Goal: Information Seeking & Learning: Learn about a topic

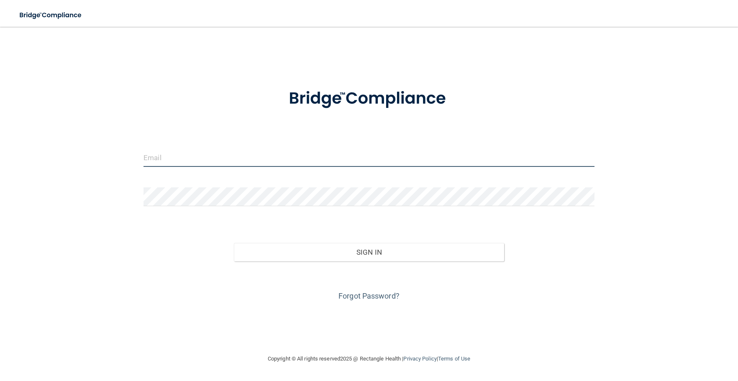
click at [205, 151] on input "email" at bounding box center [369, 157] width 451 height 19
click at [234, 243] on button "Sign In" at bounding box center [369, 252] width 271 height 18
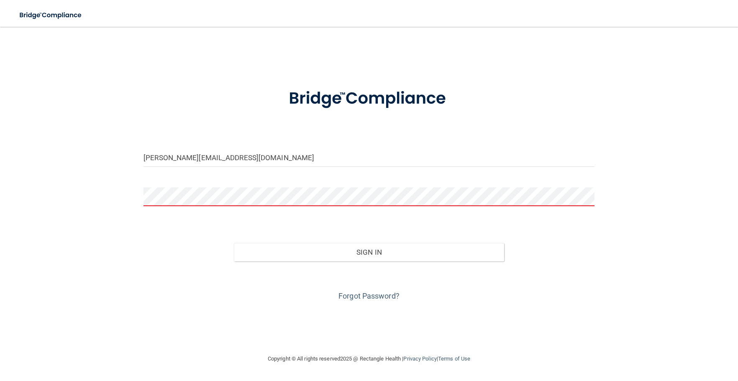
click at [234, 243] on button "Sign In" at bounding box center [369, 252] width 271 height 18
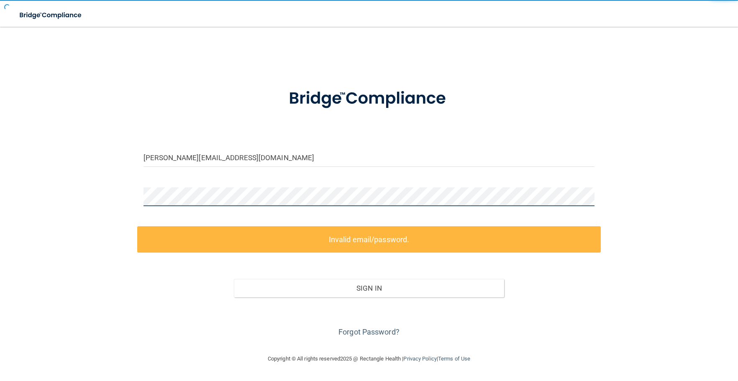
click at [234, 279] on button "Sign In" at bounding box center [369, 288] width 271 height 18
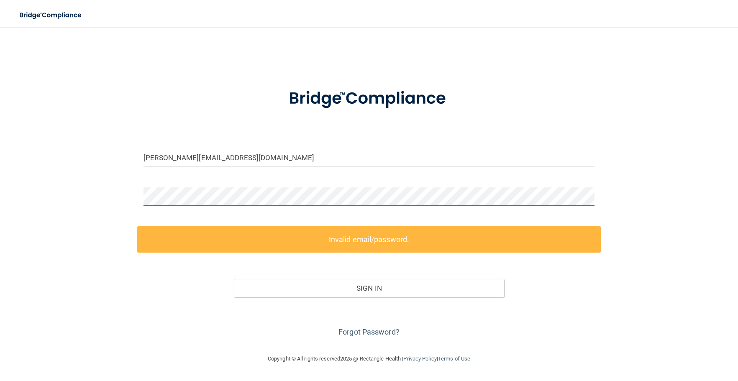
click at [97, 197] on div "quintana.mara55@gamil.com Invalid email/password. You don't have permission to …" at bounding box center [369, 190] width 705 height 310
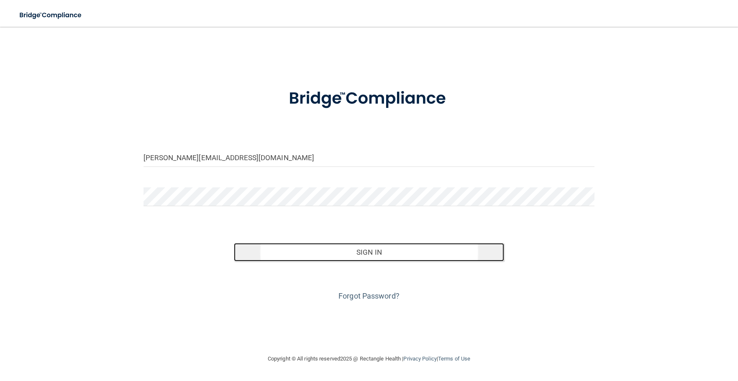
click at [406, 254] on button "Sign In" at bounding box center [369, 252] width 271 height 18
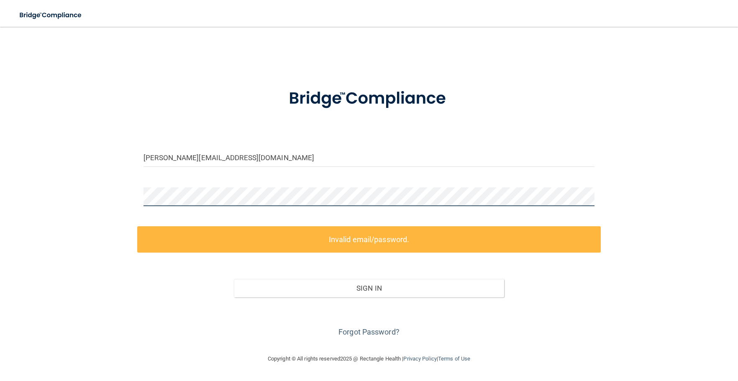
click at [33, 204] on div "quintana.mara55@gamil.com Invalid email/password. You don't have permission to …" at bounding box center [369, 190] width 705 height 310
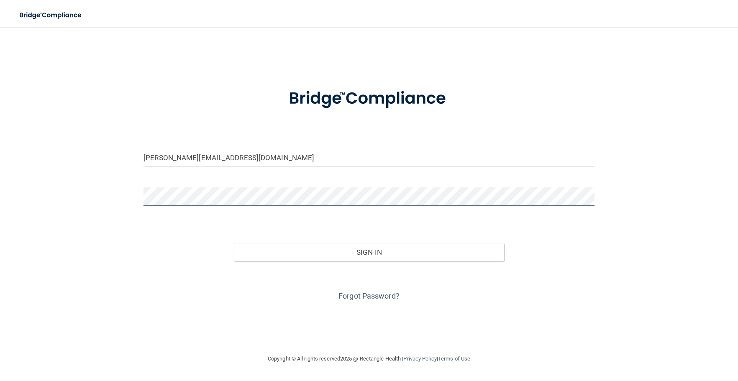
click at [234, 243] on button "Sign In" at bounding box center [369, 252] width 271 height 18
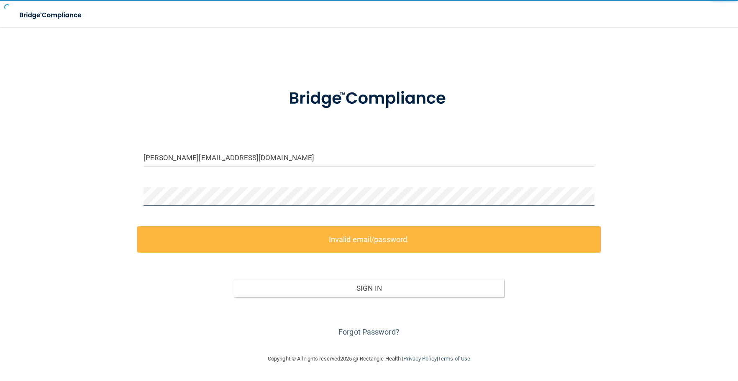
click at [234, 279] on button "Sign In" at bounding box center [369, 288] width 271 height 18
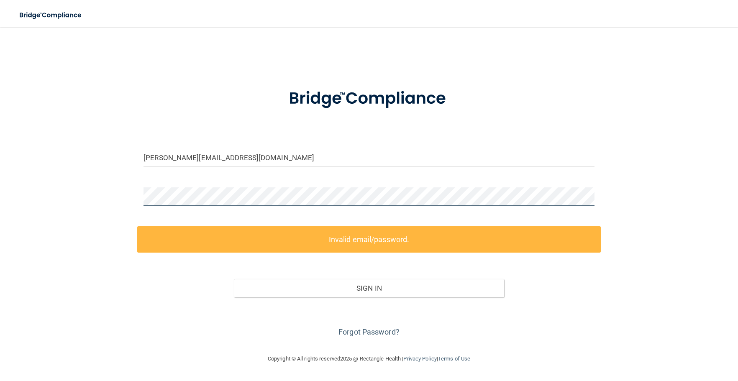
click at [25, 195] on div "quintana.mara55@gamil.com Invalid email/password. You don't have permission to …" at bounding box center [369, 190] width 705 height 310
click at [101, 197] on div "quintana.mara55@gamil.com Invalid email/password. You don't have permission to …" at bounding box center [369, 190] width 705 height 310
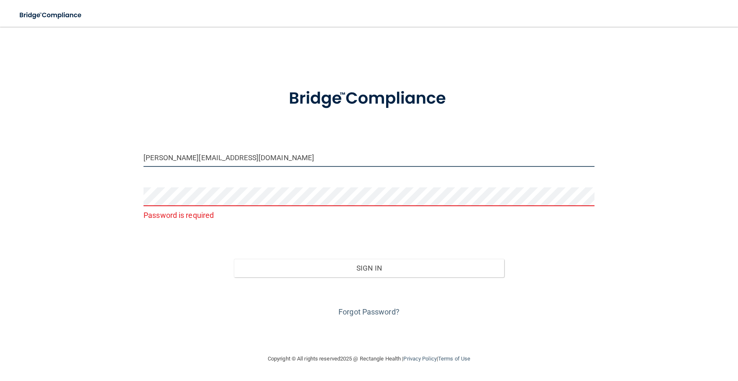
drag, startPoint x: 250, startPoint y: 165, endPoint x: 0, endPoint y: 167, distance: 249.8
click at [0, 167] on main "quintana.mara55@gamil.com Password is required Invalid email/password. You don'…" at bounding box center [369, 204] width 738 height 354
type input "[PERSON_NAME][EMAIL_ADDRESS][DOMAIN_NAME]"
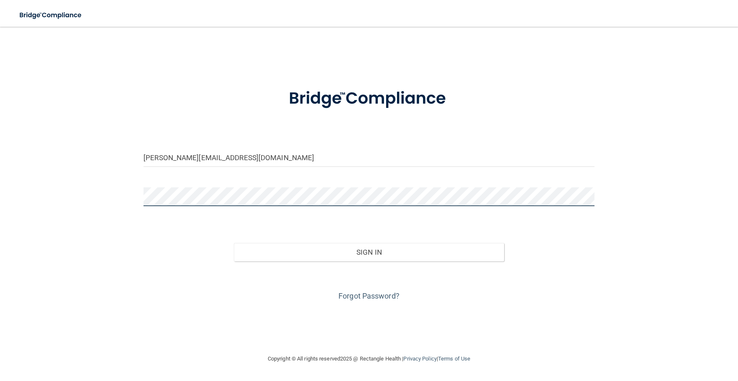
click at [234, 243] on button "Sign In" at bounding box center [369, 252] width 271 height 18
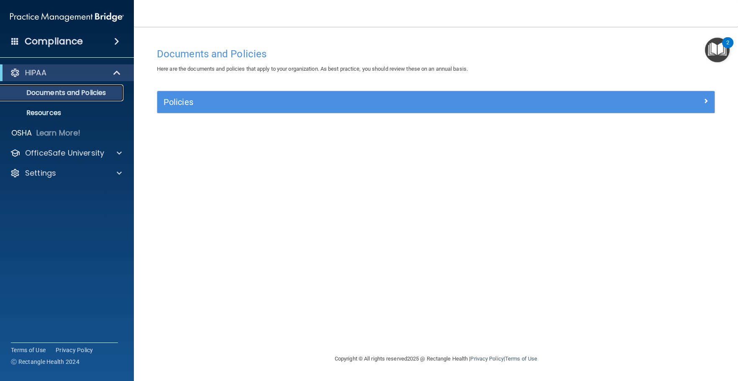
click at [67, 94] on p "Documents and Policies" at bounding box center [62, 93] width 114 height 8
click at [50, 112] on p "Resources" at bounding box center [62, 113] width 114 height 8
click at [114, 44] on span at bounding box center [116, 41] width 5 height 10
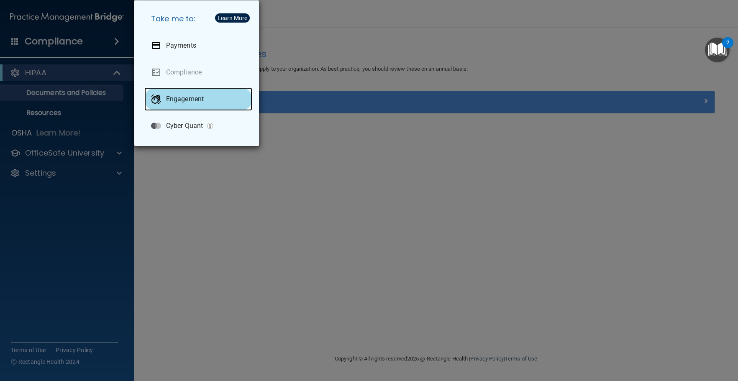
click at [190, 100] on p "Engagement" at bounding box center [185, 99] width 38 height 8
click at [89, 83] on div "Take me to: Payments Compliance Engagement Cyber Quant" at bounding box center [369, 190] width 738 height 381
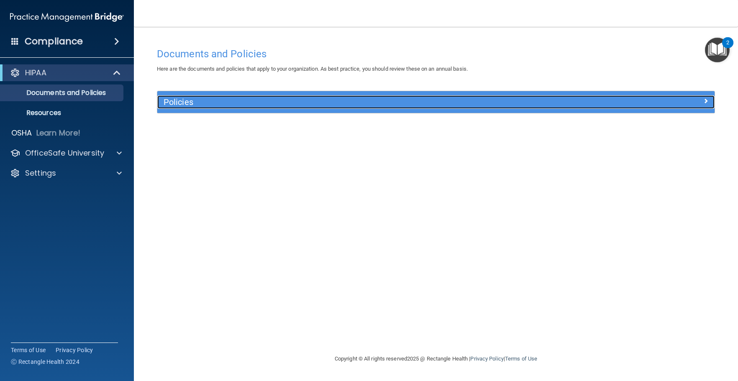
click at [182, 102] on h5 "Policies" at bounding box center [366, 101] width 405 height 9
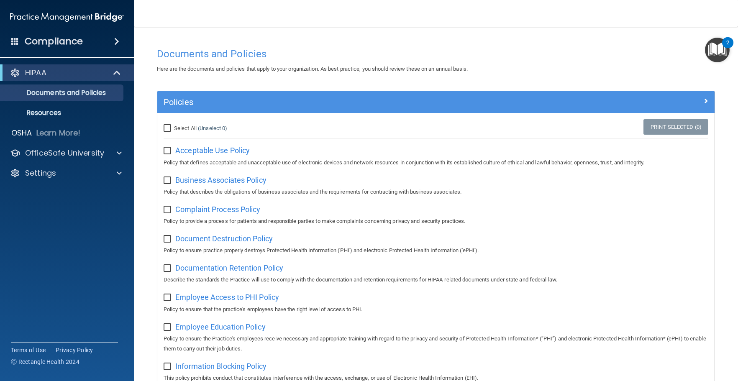
click at [719, 51] on img "Open Resource Center, 2 new notifications" at bounding box center [717, 50] width 25 height 25
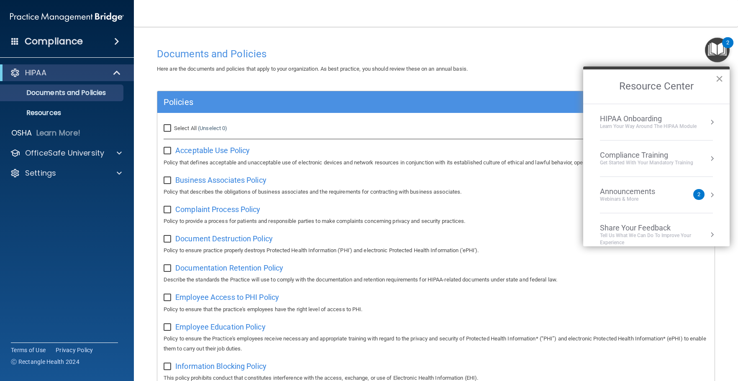
click at [717, 80] on button "×" at bounding box center [720, 78] width 8 height 13
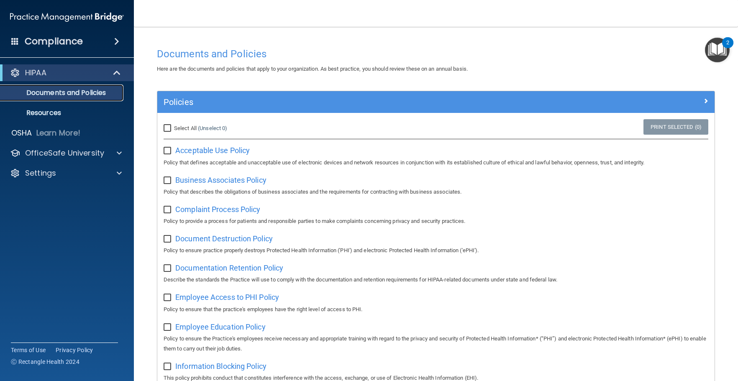
click at [72, 93] on p "Documents and Policies" at bounding box center [62, 93] width 114 height 8
click at [57, 111] on p "Resources" at bounding box center [62, 113] width 114 height 8
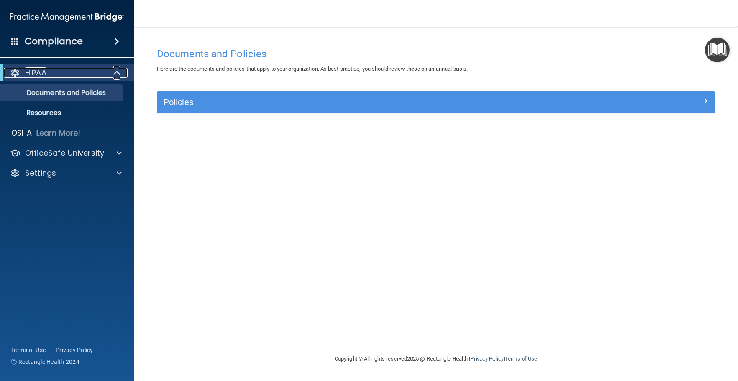
click at [56, 74] on div "HIPAA" at bounding box center [55, 73] width 103 height 10
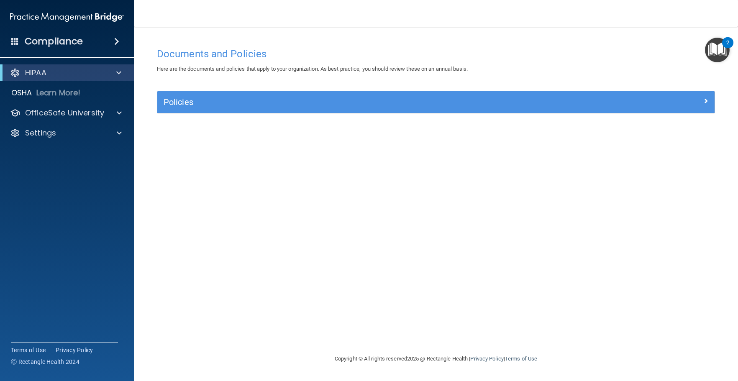
click at [41, 36] on h4 "Compliance" at bounding box center [54, 42] width 58 height 12
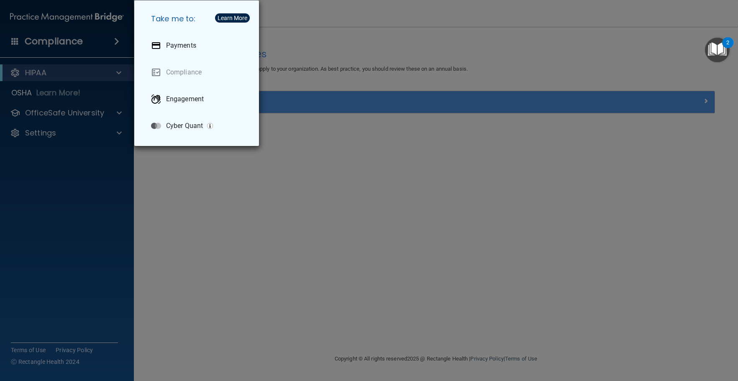
click at [41, 36] on div "Take me to: Payments Compliance Engagement Cyber Quant" at bounding box center [369, 190] width 738 height 381
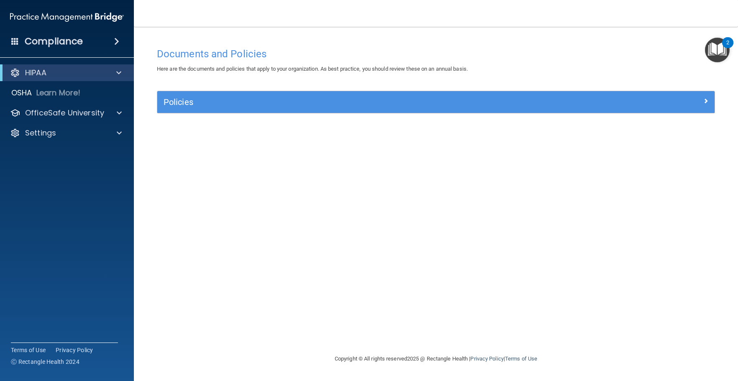
click at [54, 41] on h4 "Compliance" at bounding box center [54, 42] width 58 height 12
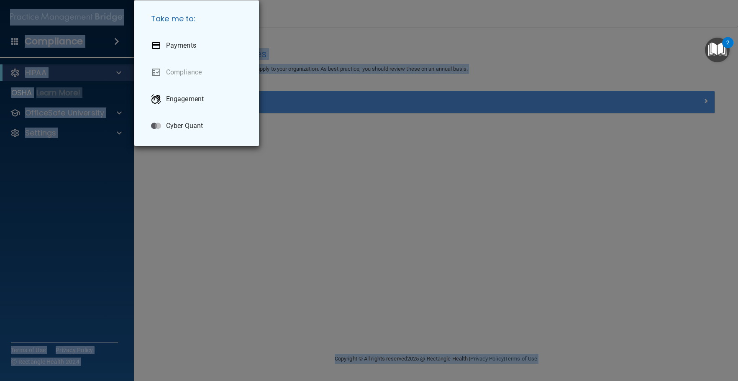
click at [54, 41] on div "Take me to: Payments Compliance Engagement Cyber Quant" at bounding box center [369, 190] width 738 height 381
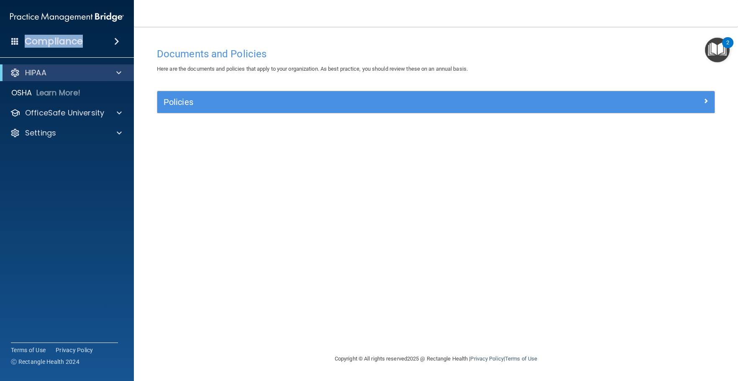
click at [54, 41] on h4 "Compliance" at bounding box center [54, 42] width 58 height 12
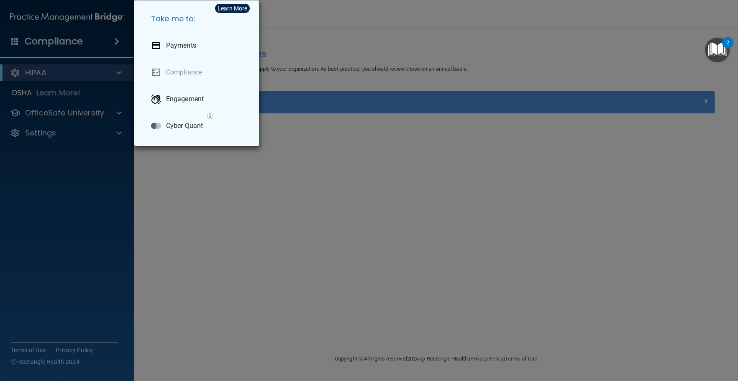
click at [54, 41] on div "Take me to: Payments Compliance Engagement Cyber Quant" at bounding box center [369, 190] width 738 height 381
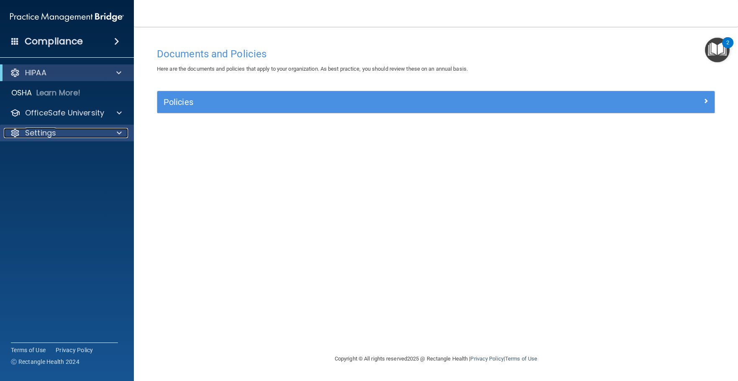
click at [65, 134] on div "Settings" at bounding box center [56, 133] width 104 height 10
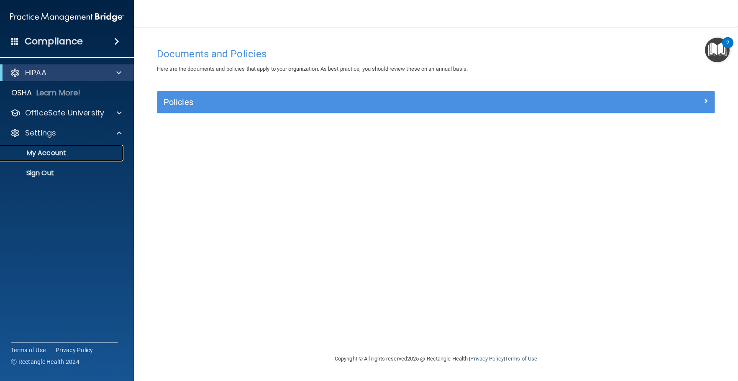
click at [59, 151] on p "My Account" at bounding box center [62, 153] width 114 height 8
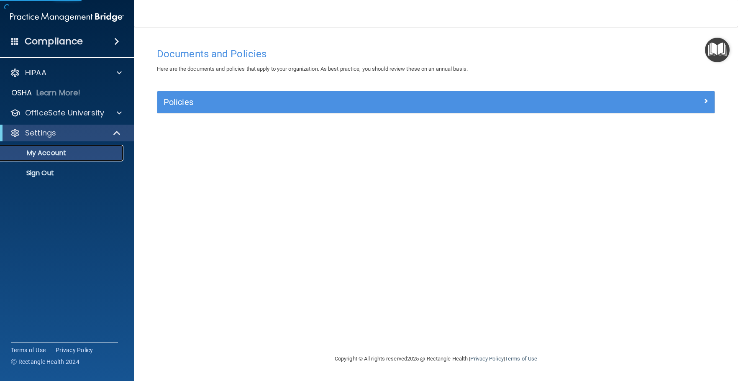
click at [59, 151] on p "My Account" at bounding box center [62, 153] width 114 height 8
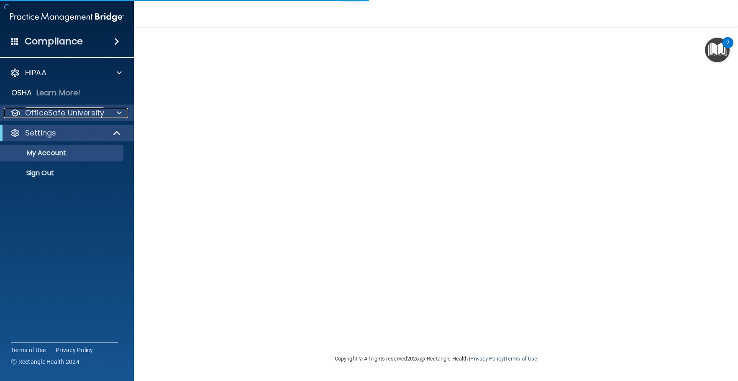
click at [64, 112] on p "OfficeSafe University" at bounding box center [64, 113] width 79 height 10
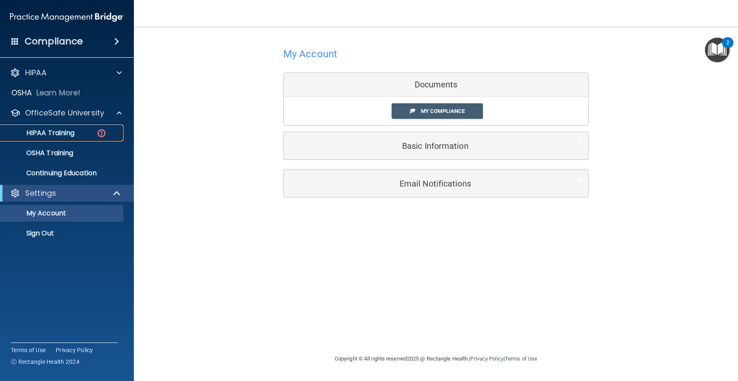
click at [66, 130] on p "HIPAA Training" at bounding box center [39, 133] width 69 height 8
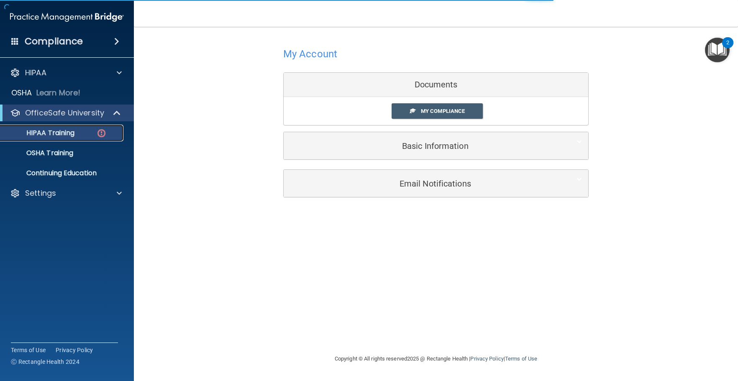
click at [66, 130] on p "HIPAA Training" at bounding box center [39, 133] width 69 height 8
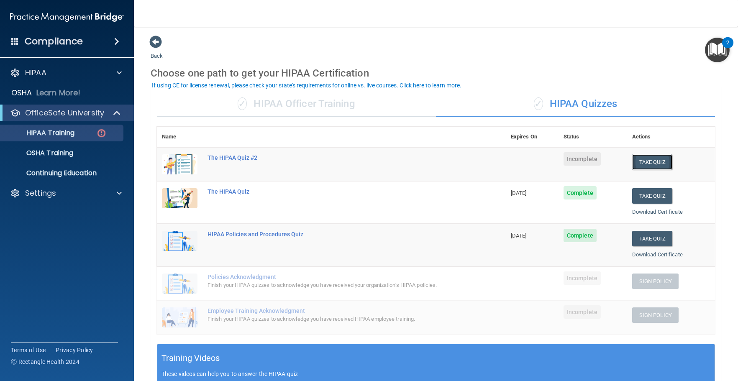
click at [643, 164] on button "Take Quiz" at bounding box center [652, 161] width 40 height 15
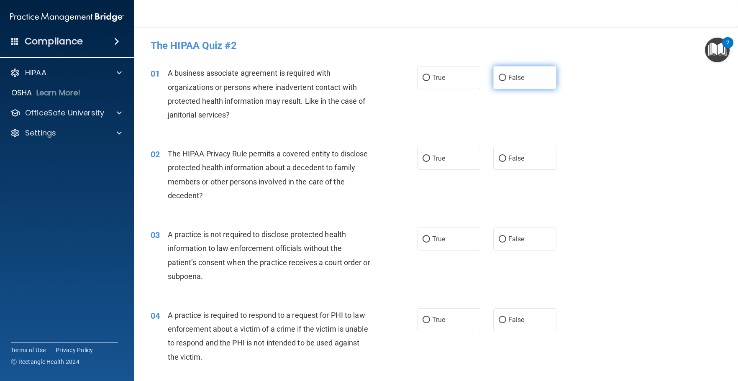
click at [506, 72] on label "False" at bounding box center [524, 77] width 63 height 23
click at [506, 75] on input "False" at bounding box center [503, 78] width 8 height 6
radio input "true"
click at [627, 178] on div "02 The HIPAA Privacy Rule permits a covered entity to disclose protected health…" at bounding box center [435, 176] width 583 height 81
click at [423, 160] on input "True" at bounding box center [427, 159] width 8 height 6
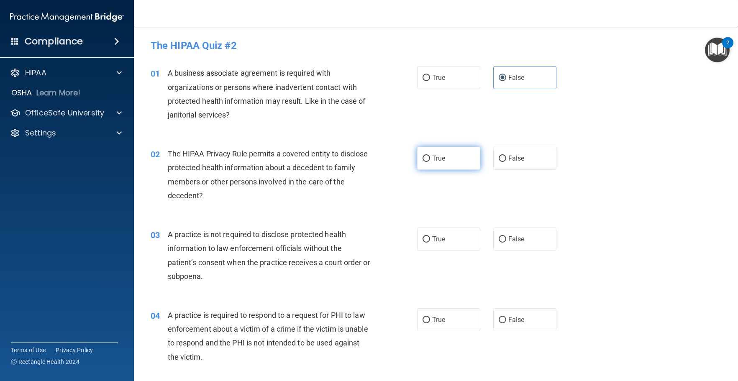
radio input "true"
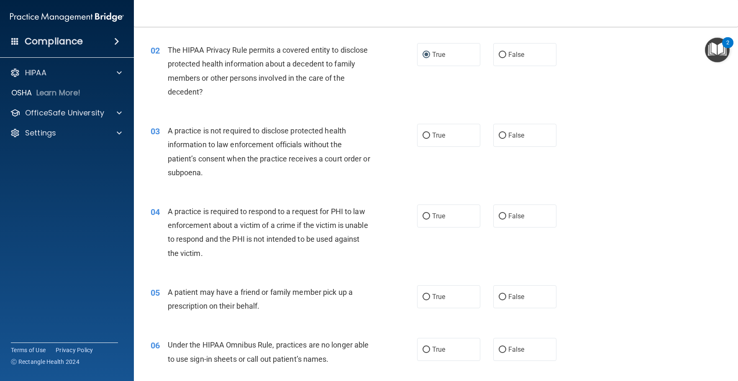
scroll to position [126, 0]
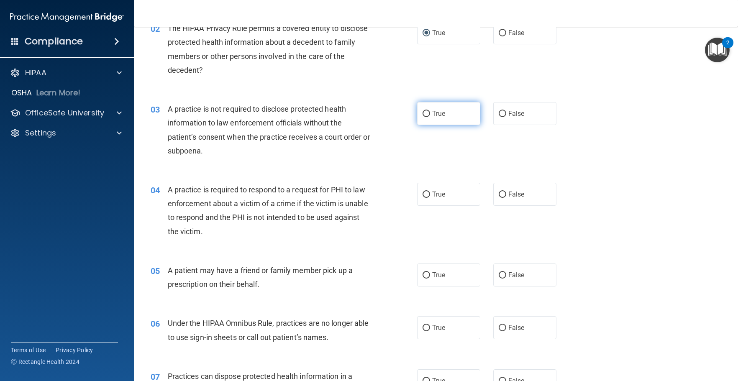
click at [427, 115] on label "True" at bounding box center [448, 113] width 63 height 23
click at [427, 115] on input "True" at bounding box center [427, 114] width 8 height 6
radio input "true"
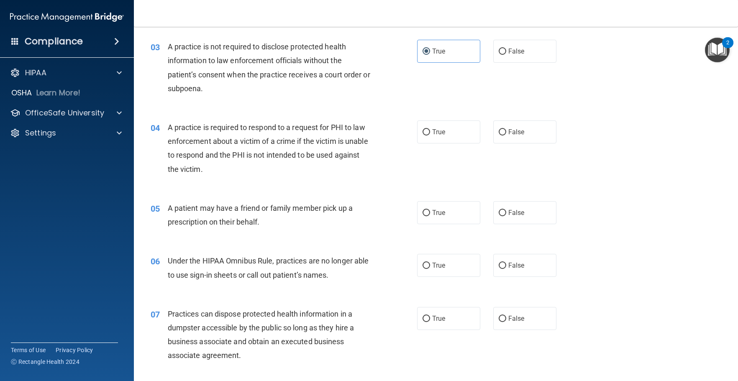
scroll to position [251, 0]
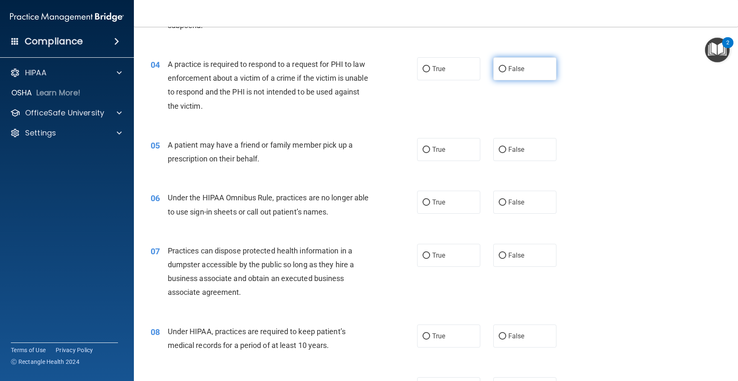
click at [516, 68] on span "False" at bounding box center [516, 69] width 16 height 8
click at [506, 68] on input "False" at bounding box center [503, 69] width 8 height 6
radio input "true"
click at [504, 146] on label "False" at bounding box center [524, 149] width 63 height 23
click at [504, 147] on input "False" at bounding box center [503, 150] width 8 height 6
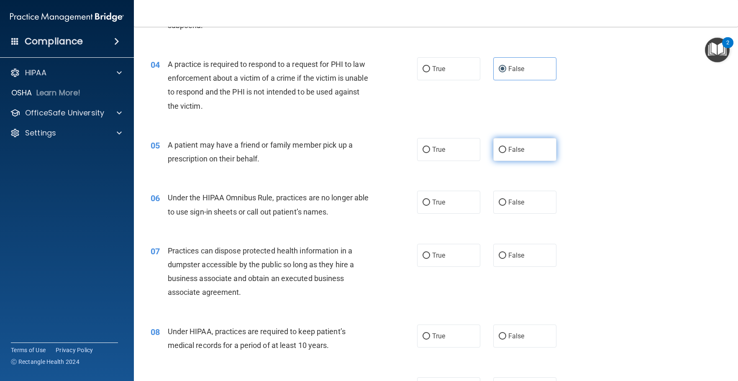
radio input "true"
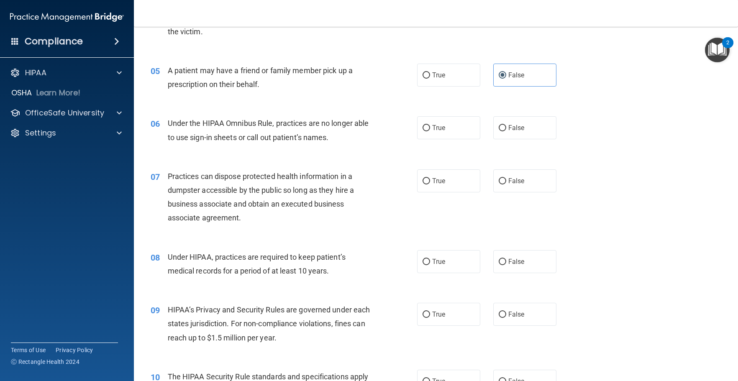
scroll to position [335, 0]
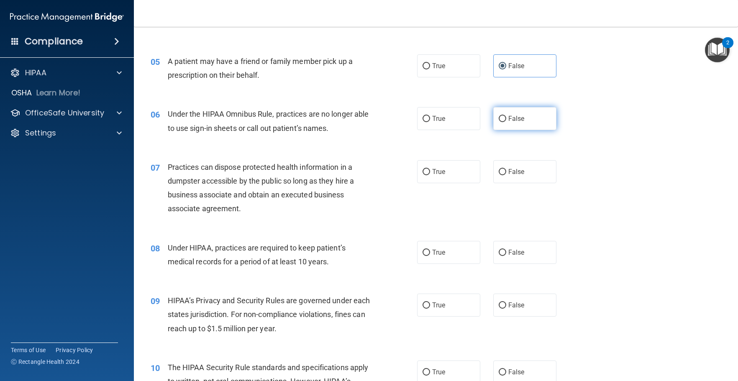
click at [508, 116] on span "False" at bounding box center [516, 119] width 16 height 8
click at [506, 116] on input "False" at bounding box center [503, 119] width 8 height 6
radio input "true"
click at [515, 168] on span "False" at bounding box center [516, 172] width 16 height 8
click at [506, 169] on input "False" at bounding box center [503, 172] width 8 height 6
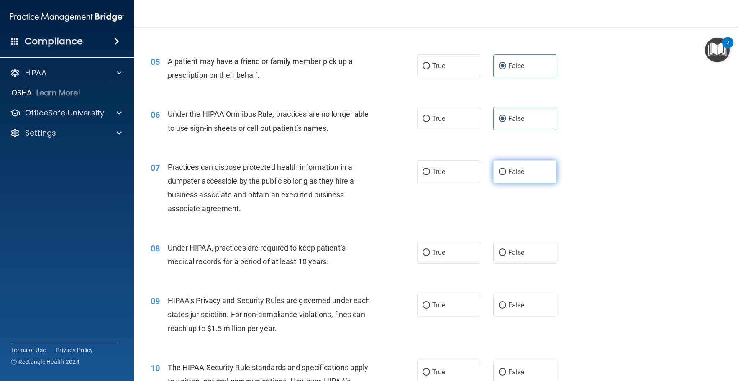
radio input "true"
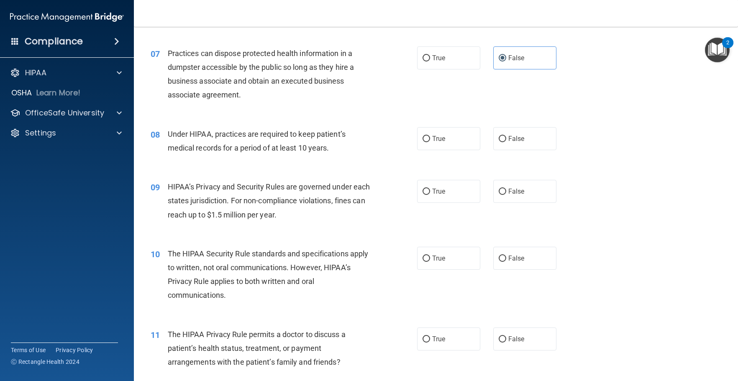
scroll to position [460, 0]
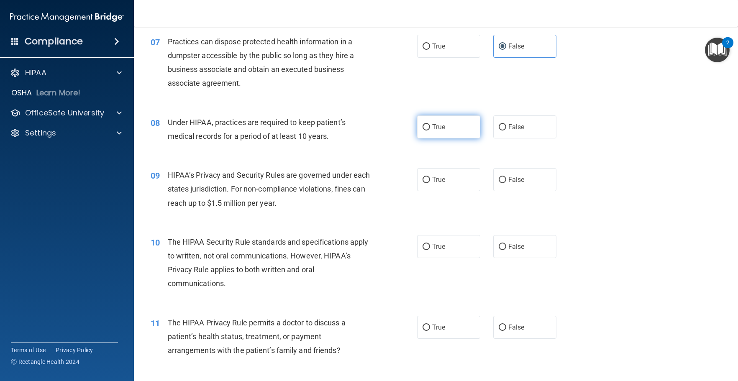
click at [425, 126] on input "True" at bounding box center [427, 127] width 8 height 6
radio input "true"
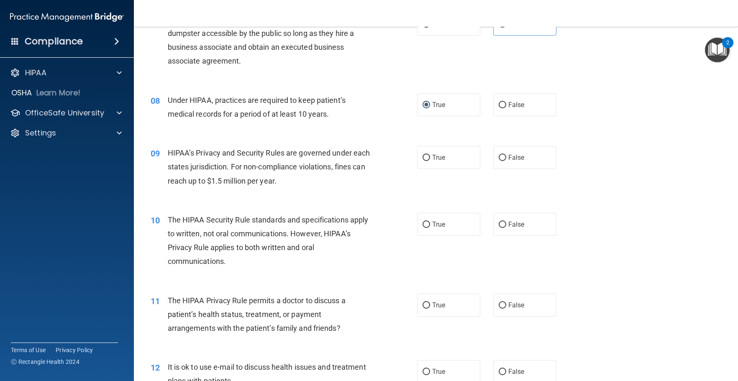
scroll to position [502, 0]
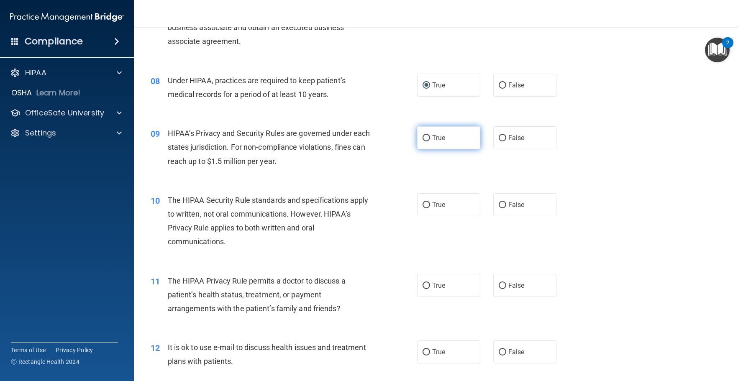
click at [444, 141] on label "True" at bounding box center [448, 137] width 63 height 23
click at [430, 141] on input "True" at bounding box center [427, 138] width 8 height 6
radio input "true"
click at [435, 205] on span "True" at bounding box center [438, 205] width 13 height 8
click at [430, 205] on input "True" at bounding box center [427, 205] width 8 height 6
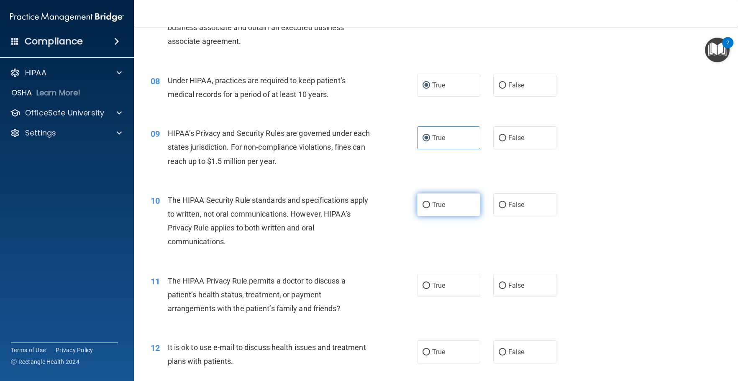
radio input "true"
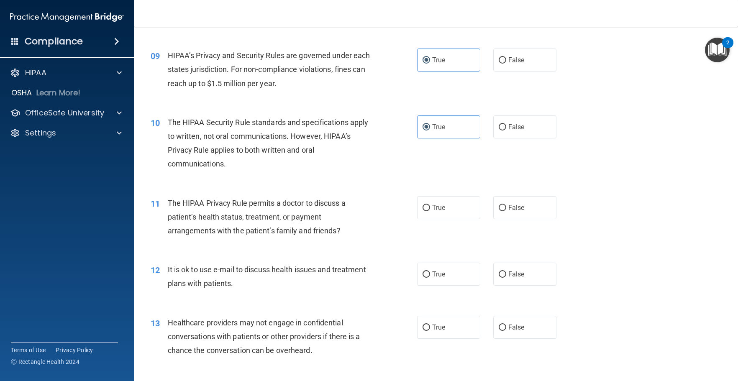
scroll to position [586, 0]
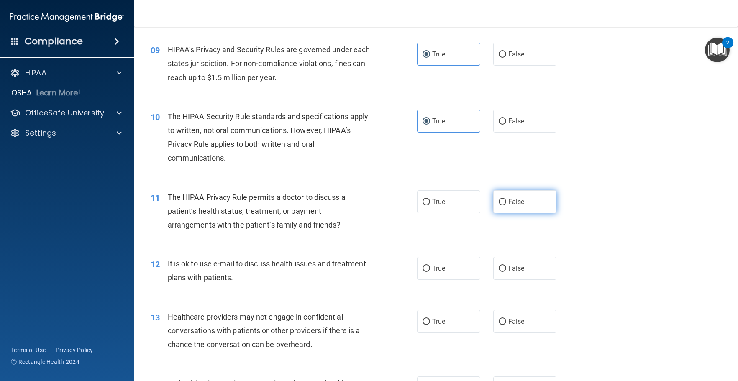
click at [529, 210] on label "False" at bounding box center [524, 201] width 63 height 23
click at [506, 205] on input "False" at bounding box center [503, 202] width 8 height 6
radio input "true"
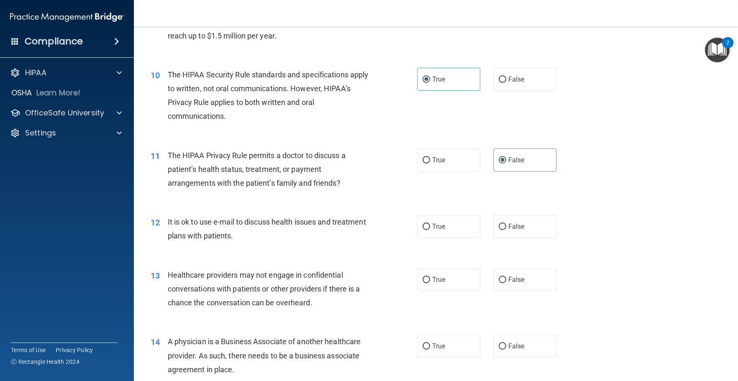
scroll to position [669, 0]
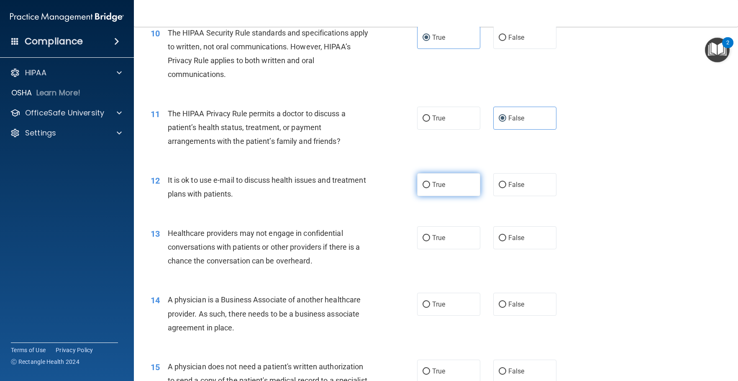
click at [439, 187] on span "True" at bounding box center [438, 185] width 13 height 8
click at [430, 187] on input "True" at bounding box center [427, 185] width 8 height 6
radio input "true"
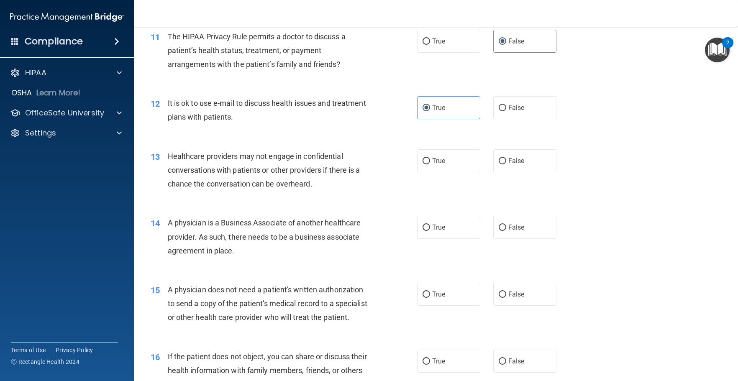
scroll to position [753, 0]
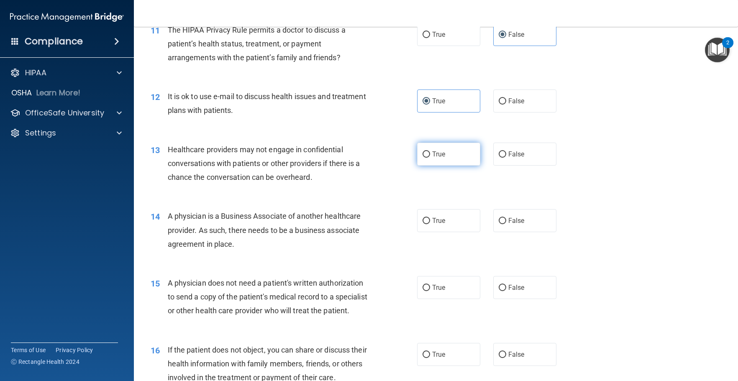
click at [444, 156] on label "True" at bounding box center [448, 154] width 63 height 23
click at [430, 156] on input "True" at bounding box center [427, 154] width 8 height 6
radio input "true"
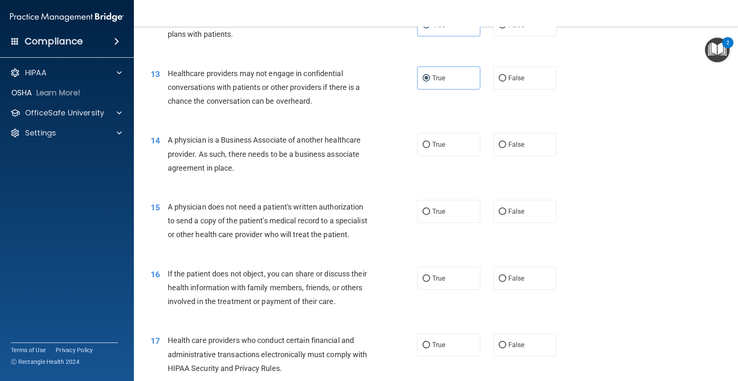
scroll to position [837, 0]
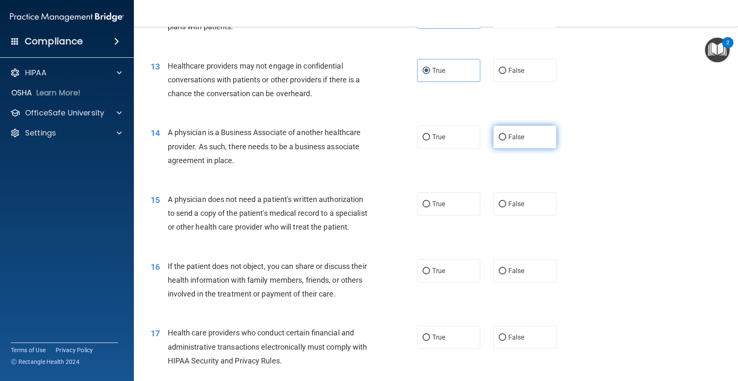
click at [515, 135] on span "False" at bounding box center [516, 137] width 16 height 8
click at [506, 135] on input "False" at bounding box center [503, 137] width 8 height 6
radio input "true"
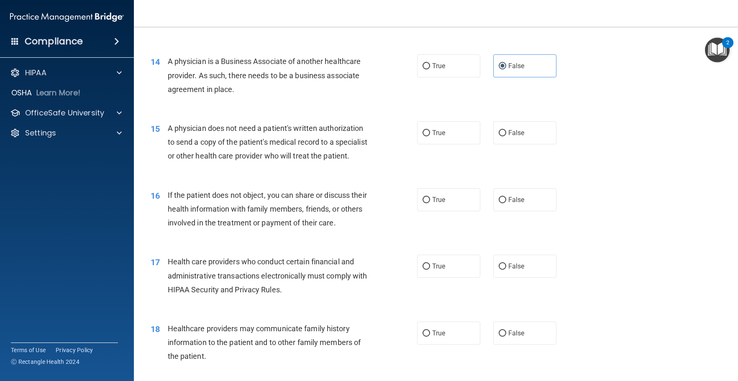
scroll to position [921, 0]
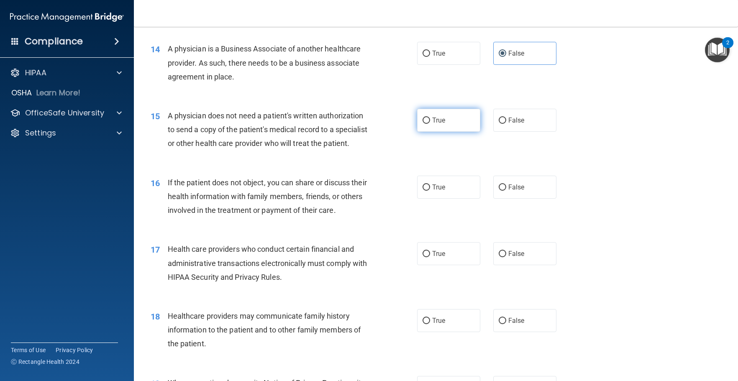
click at [428, 119] on label "True" at bounding box center [448, 120] width 63 height 23
click at [428, 119] on input "True" at bounding box center [427, 121] width 8 height 6
radio input "true"
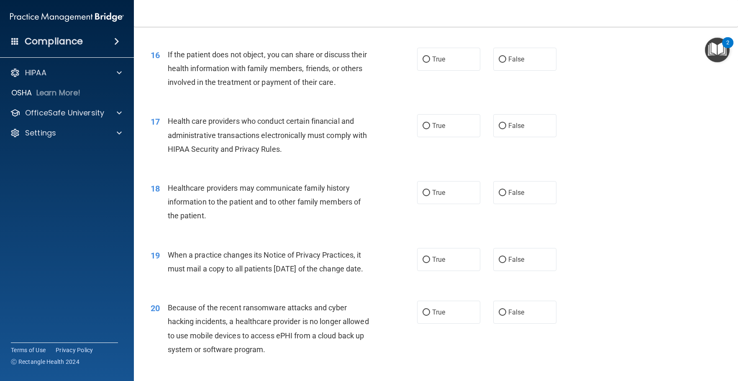
scroll to position [1050, 0]
click at [432, 69] on label "True" at bounding box center [448, 57] width 63 height 23
click at [430, 62] on input "True" at bounding box center [427, 58] width 8 height 6
radio input "true"
click at [503, 69] on label "False" at bounding box center [524, 57] width 63 height 23
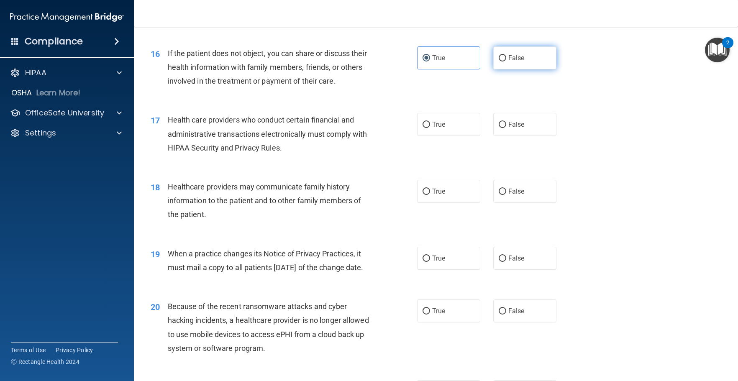
click at [503, 62] on input "False" at bounding box center [503, 58] width 8 height 6
radio input "true"
click at [423, 62] on input "True" at bounding box center [427, 58] width 8 height 6
radio input "true"
radio input "false"
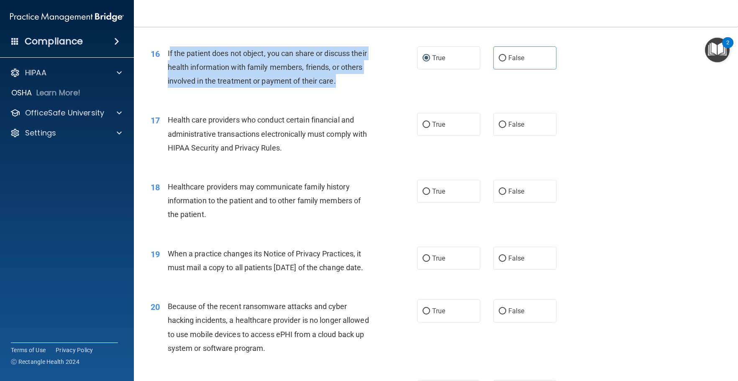
drag, startPoint x: 169, startPoint y: 68, endPoint x: 377, endPoint y: 94, distance: 209.6
click at [377, 92] on div "16 If the patient does not object, you can share or discuss their health inform…" at bounding box center [284, 69] width 292 height 46
click at [380, 90] on div "16 If the patient does not object, you can share or discuss their health inform…" at bounding box center [284, 69] width 292 height 46
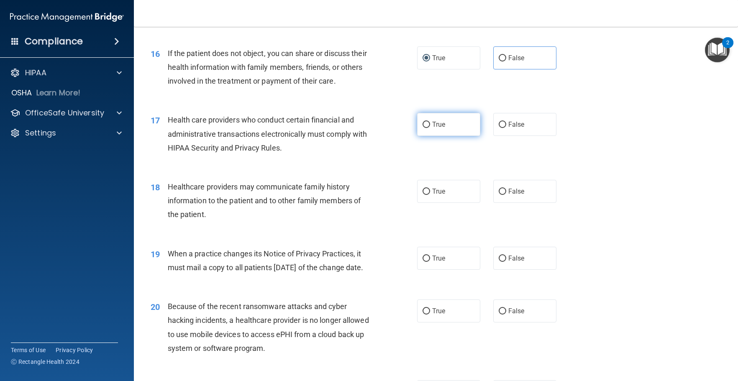
click at [426, 128] on input "True" at bounding box center [427, 125] width 8 height 6
radio input "true"
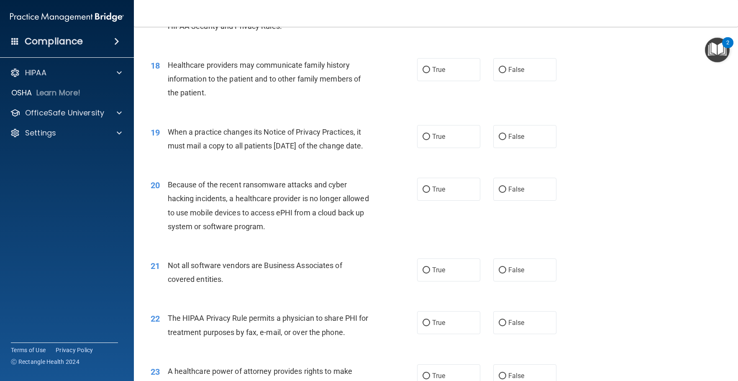
scroll to position [1175, 0]
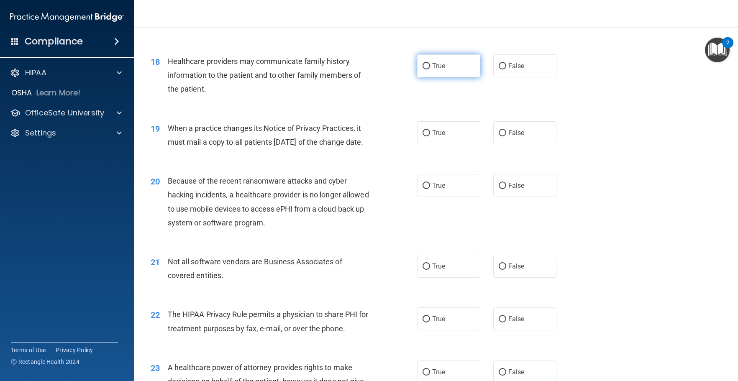
click at [423, 69] on input "True" at bounding box center [427, 66] width 8 height 6
radio input "true"
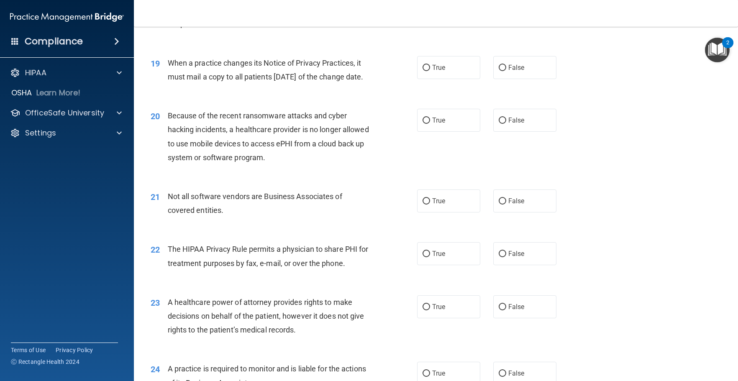
scroll to position [1259, 0]
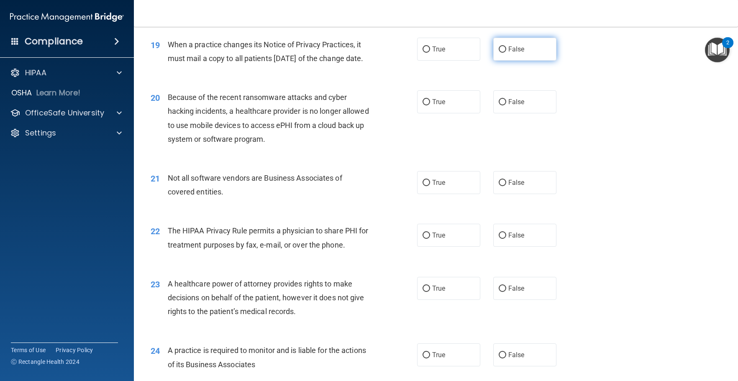
click at [544, 61] on label "False" at bounding box center [524, 49] width 63 height 23
click at [506, 53] on input "False" at bounding box center [503, 49] width 8 height 6
radio input "true"
click at [449, 61] on label "True" at bounding box center [448, 49] width 63 height 23
click at [430, 53] on input "True" at bounding box center [427, 49] width 8 height 6
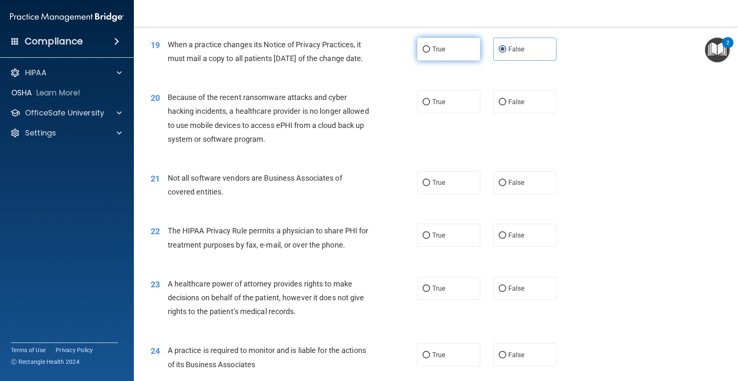
radio input "true"
radio input "false"
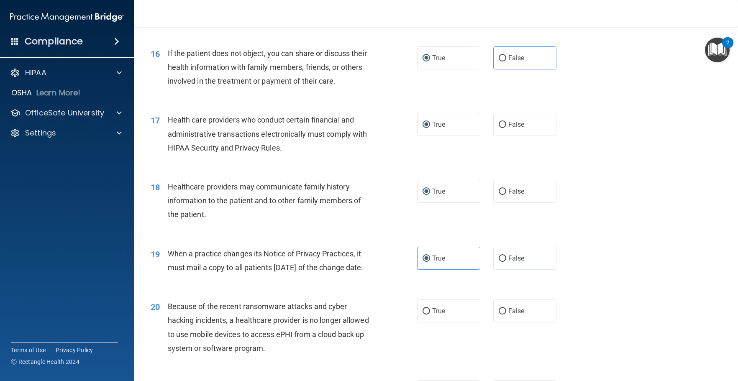
scroll to position [1092, 0]
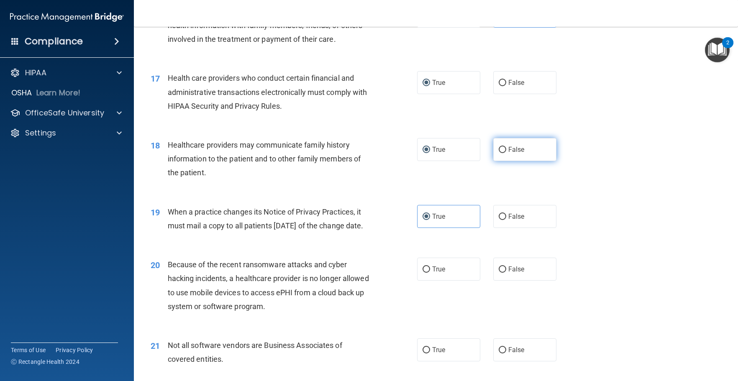
click at [517, 157] on label "False" at bounding box center [524, 149] width 63 height 23
click at [506, 153] on input "False" at bounding box center [503, 150] width 8 height 6
radio input "true"
radio input "false"
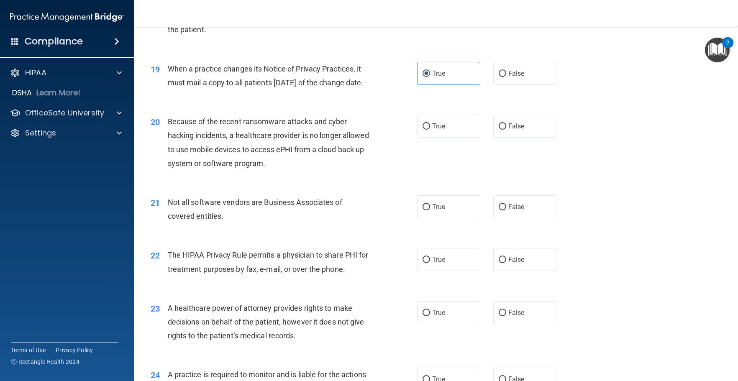
scroll to position [1259, 0]
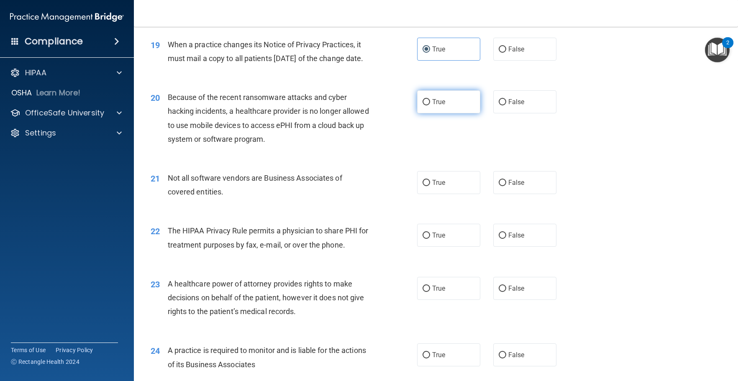
click at [441, 113] on label "True" at bounding box center [448, 101] width 63 height 23
click at [430, 105] on input "True" at bounding box center [427, 102] width 8 height 6
radio input "true"
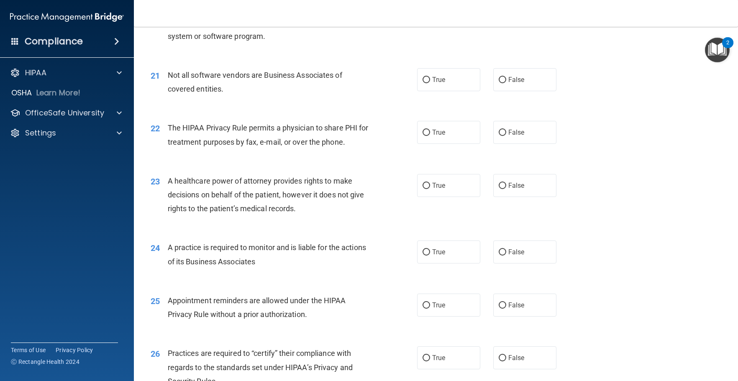
scroll to position [1385, 0]
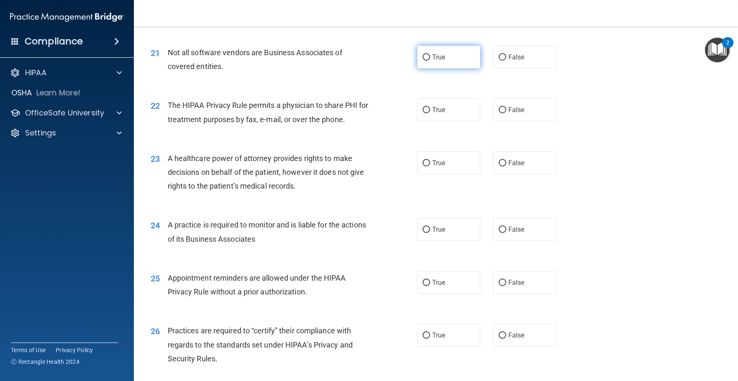
click at [447, 69] on label "True" at bounding box center [448, 57] width 63 height 23
click at [430, 61] on input "True" at bounding box center [427, 57] width 8 height 6
radio input "true"
click at [448, 121] on label "True" at bounding box center [448, 109] width 63 height 23
click at [430, 113] on input "True" at bounding box center [427, 110] width 8 height 6
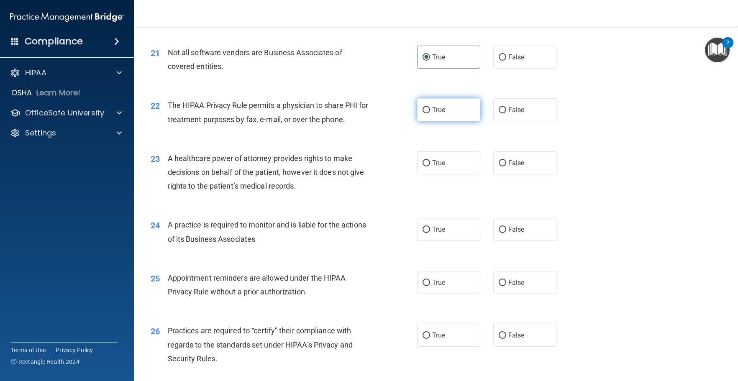
radio input "true"
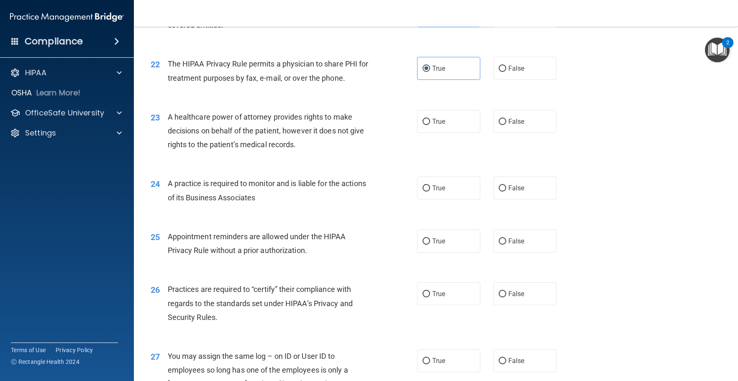
scroll to position [1426, 0]
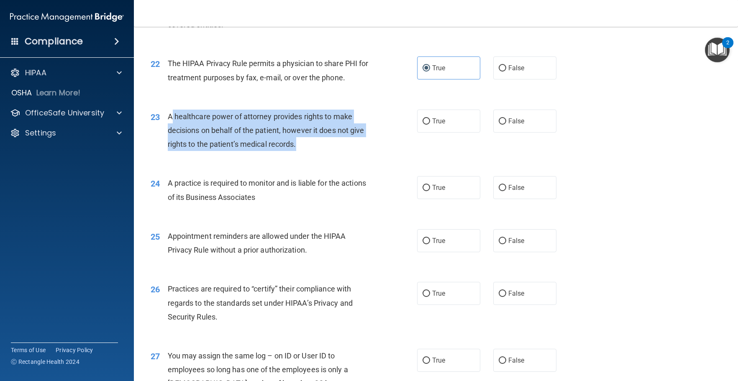
drag, startPoint x: 191, startPoint y: 145, endPoint x: 328, endPoint y: 173, distance: 140.1
click at [328, 151] on div "A healthcare power of attorney provides rights to make decisions on behalf of t…" at bounding box center [272, 131] width 209 height 42
click at [331, 151] on div "A healthcare power of attorney provides rights to make decisions on behalf of t…" at bounding box center [272, 131] width 209 height 42
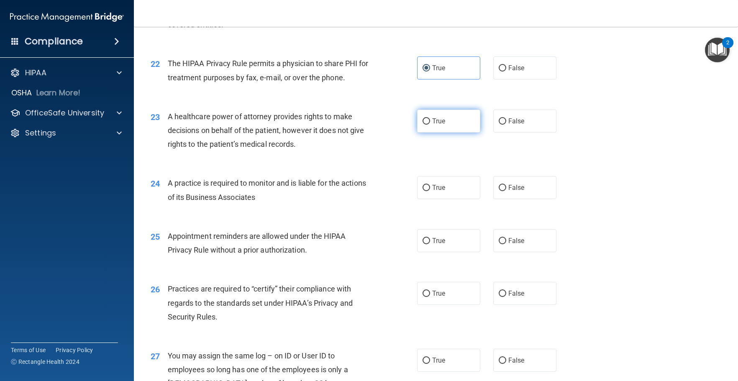
click at [445, 133] on label "True" at bounding box center [448, 121] width 63 height 23
click at [430, 125] on input "True" at bounding box center [427, 121] width 8 height 6
radio input "true"
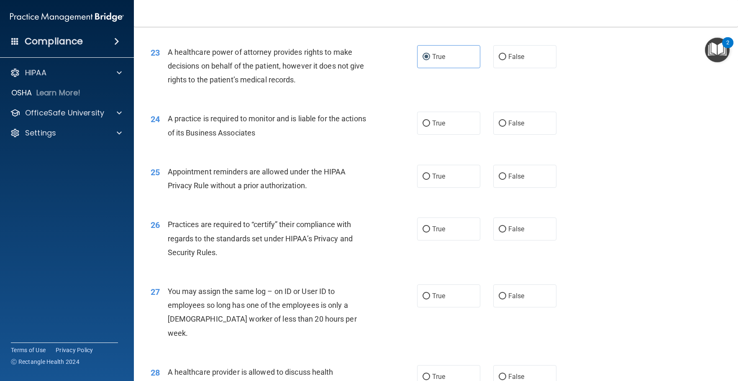
scroll to position [1510, 0]
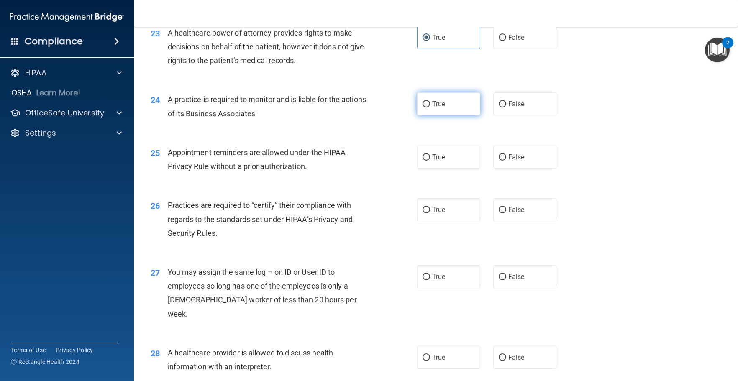
click at [451, 115] on label "True" at bounding box center [448, 103] width 63 height 23
click at [430, 108] on input "True" at bounding box center [427, 104] width 8 height 6
radio input "true"
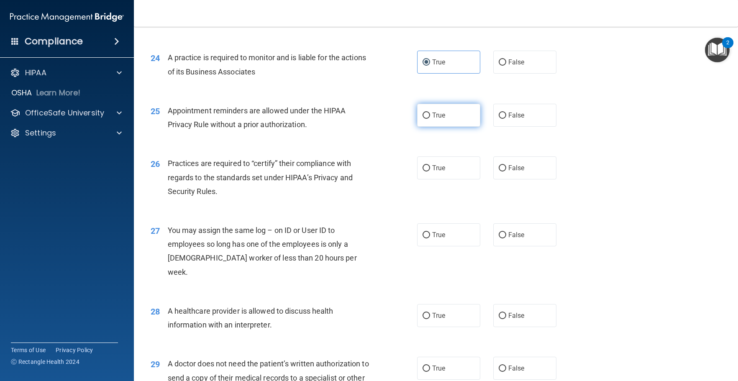
click at [449, 127] on label "True" at bounding box center [448, 115] width 63 height 23
click at [430, 119] on input "True" at bounding box center [427, 116] width 8 height 6
radio input "true"
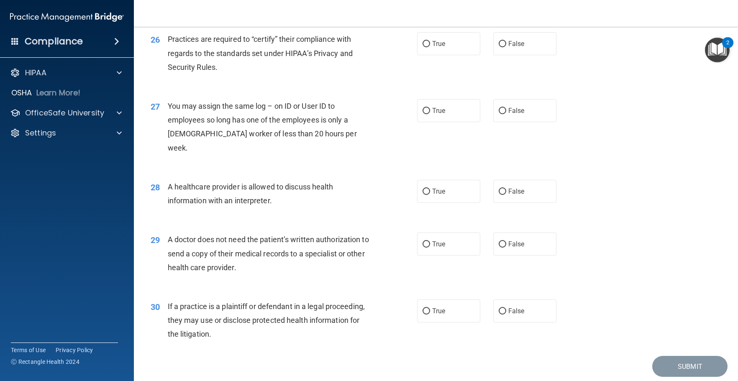
scroll to position [1677, 0]
click at [426, 46] on input "True" at bounding box center [427, 43] width 8 height 6
radio input "true"
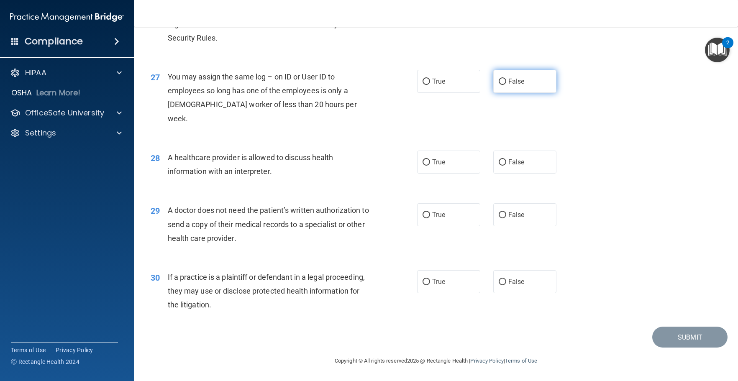
click at [527, 92] on label "False" at bounding box center [524, 81] width 63 height 23
click at [506, 85] on input "False" at bounding box center [503, 82] width 8 height 6
radio input "true"
click at [448, 93] on label "True" at bounding box center [448, 81] width 63 height 23
click at [430, 85] on input "True" at bounding box center [427, 82] width 8 height 6
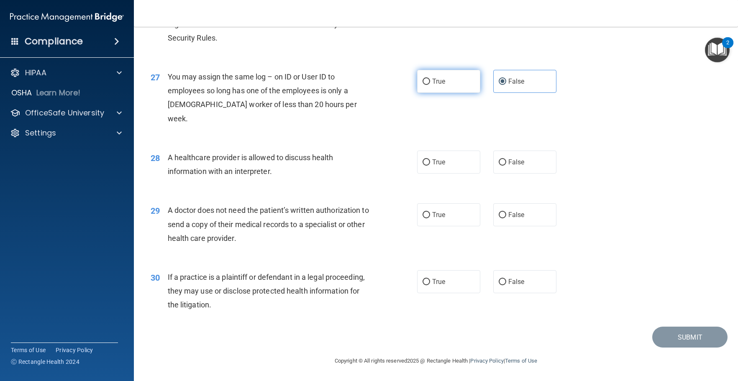
radio input "true"
drag, startPoint x: 275, startPoint y: 91, endPoint x: 302, endPoint y: 88, distance: 26.6
click at [302, 88] on span "You may assign the same log – on ID or User ID to employees so long has one of …" at bounding box center [262, 97] width 189 height 51
click at [293, 49] on div "26 Practices are required to “certify” their compliance with regards to the sta…" at bounding box center [284, 26] width 292 height 46
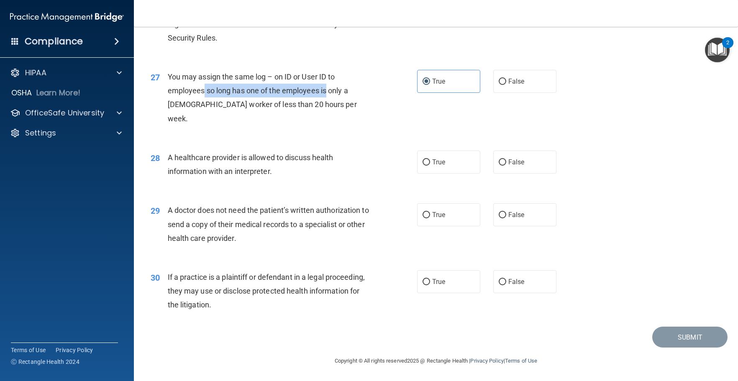
drag, startPoint x: 326, startPoint y: 106, endPoint x: 202, endPoint y: 104, distance: 123.9
click at [202, 104] on span "You may assign the same log – on ID or User ID to employees so long has one of …" at bounding box center [262, 97] width 189 height 51
click at [266, 131] on div "27 You may assign the same log – on ID or User ID to employees so long has one …" at bounding box center [435, 99] width 583 height 81
drag, startPoint x: 169, startPoint y: 105, endPoint x: 304, endPoint y: 104, distance: 134.3
click at [304, 104] on span "You may assign the same log – on ID or User ID to employees so long has one of …" at bounding box center [262, 97] width 189 height 51
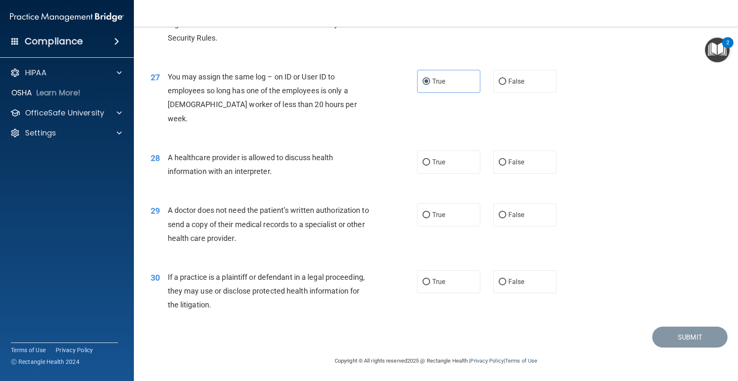
click at [369, 121] on div "You may assign the same log – on ID or User ID to employees so long has one of …" at bounding box center [272, 98] width 209 height 56
drag, startPoint x: 181, startPoint y: 104, endPoint x: 347, endPoint y: 111, distance: 165.9
click at [347, 111] on div "You may assign the same log – on ID or User ID to employees so long has one of …" at bounding box center [272, 98] width 209 height 56
click at [346, 121] on div "You may assign the same log – on ID or User ID to employees so long has one of …" at bounding box center [272, 98] width 209 height 56
click at [170, 105] on span "You may assign the same log – on ID or User ID to employees so long has one of …" at bounding box center [262, 97] width 189 height 51
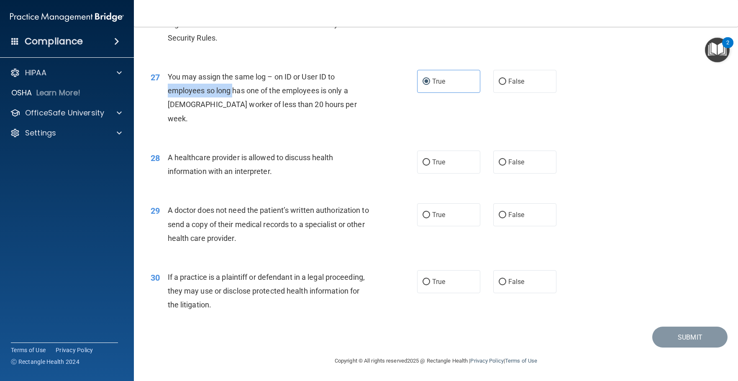
drag, startPoint x: 171, startPoint y: 105, endPoint x: 239, endPoint y: 110, distance: 68.4
click at [239, 110] on div "You may assign the same log – on ID or User ID to employees so long has one of …" at bounding box center [272, 98] width 209 height 56
click at [397, 123] on div "27 You may assign the same log – on ID or User ID to employees so long has one …" at bounding box center [284, 100] width 292 height 60
click at [517, 85] on span "False" at bounding box center [516, 81] width 16 height 8
click at [506, 85] on input "False" at bounding box center [503, 82] width 8 height 6
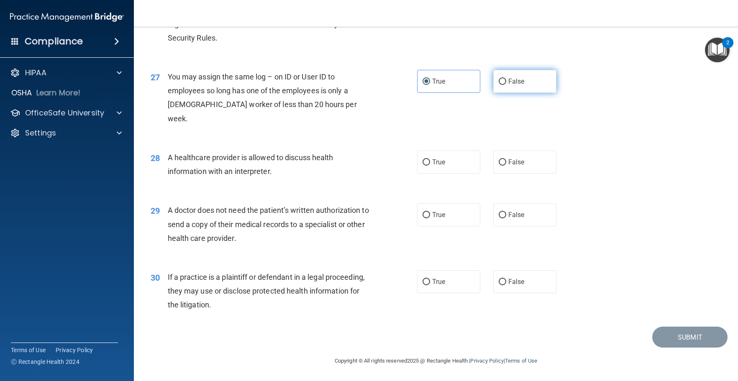
radio input "true"
radio input "false"
click at [447, 163] on label "True" at bounding box center [448, 162] width 63 height 23
click at [430, 163] on input "True" at bounding box center [427, 162] width 8 height 6
radio input "true"
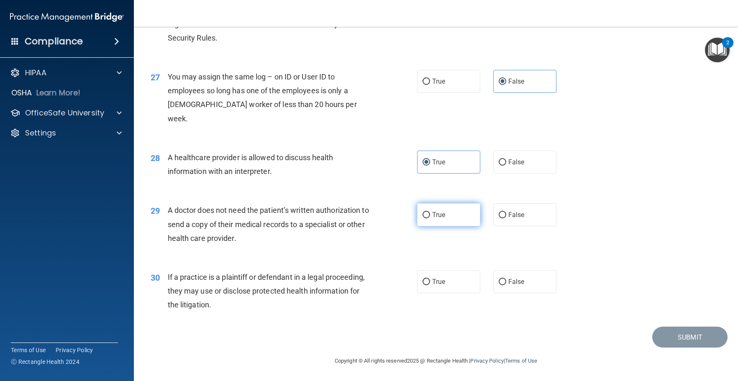
click at [441, 216] on span "True" at bounding box center [438, 215] width 13 height 8
click at [430, 216] on input "True" at bounding box center [427, 215] width 8 height 6
radio input "true"
click at [499, 287] on label "False" at bounding box center [524, 281] width 63 height 23
click at [499, 285] on input "False" at bounding box center [503, 282] width 8 height 6
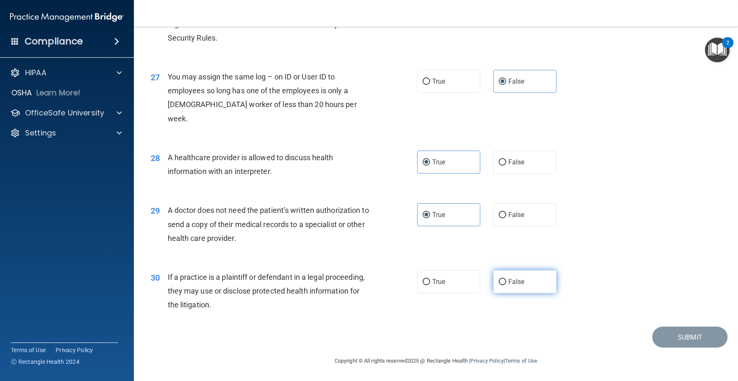
radio input "true"
click at [675, 334] on button "Submit" at bounding box center [689, 337] width 75 height 21
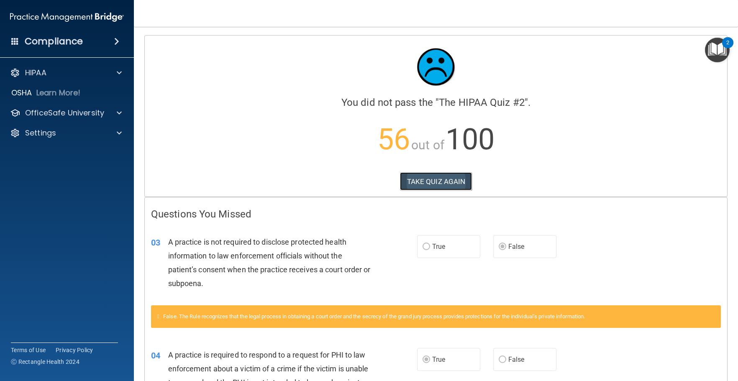
click at [428, 179] on button "TAKE QUIZ AGAIN" at bounding box center [436, 181] width 72 height 18
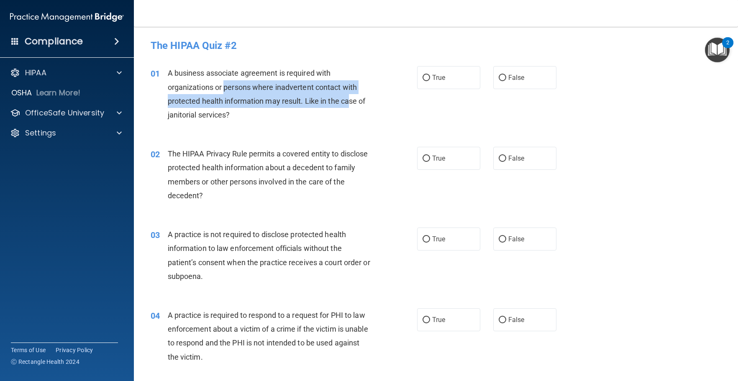
drag, startPoint x: 350, startPoint y: 100, endPoint x: 226, endPoint y: 90, distance: 124.6
click at [226, 90] on span "A business associate agreement is required with organizations or persons where …" at bounding box center [267, 94] width 198 height 51
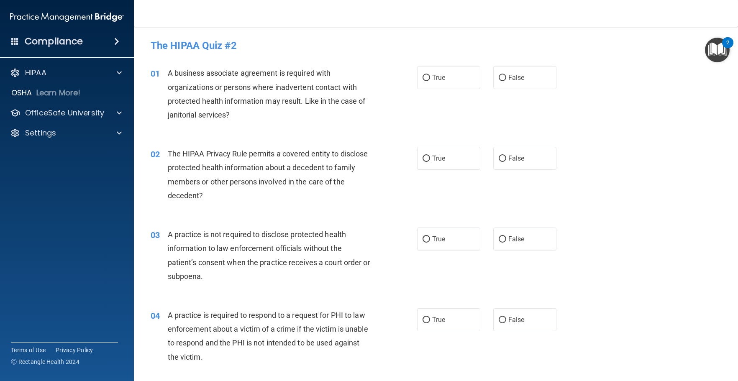
click at [285, 122] on div "A business associate agreement is required with organizations or persons where …" at bounding box center [272, 94] width 209 height 56
click at [319, 105] on span "A business associate agreement is required with organizations or persons where …" at bounding box center [267, 94] width 198 height 51
click at [432, 243] on span "True" at bounding box center [438, 239] width 13 height 8
click at [430, 243] on input "True" at bounding box center [427, 239] width 8 height 6
radio input "true"
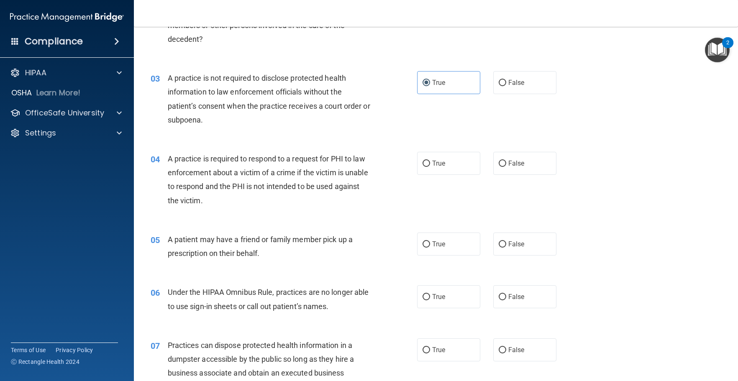
scroll to position [167, 0]
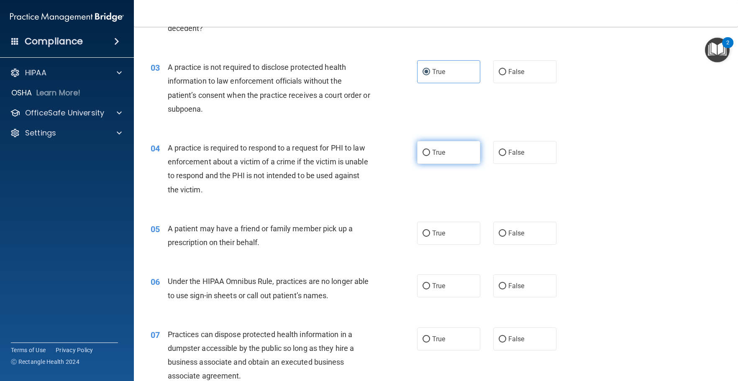
click at [424, 150] on input "True" at bounding box center [427, 153] width 8 height 6
radio input "true"
click at [423, 233] on input "True" at bounding box center [427, 234] width 8 height 6
radio input "true"
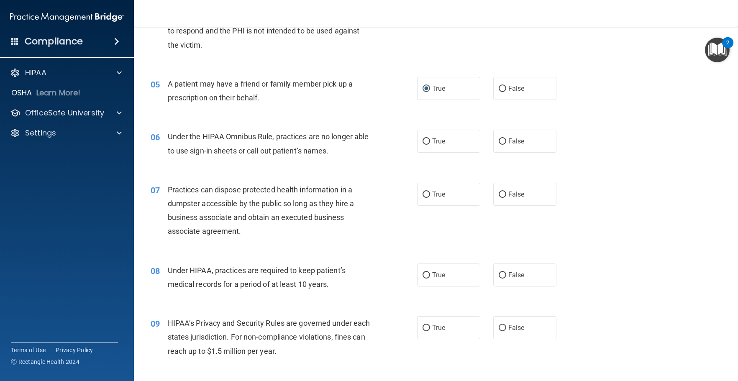
scroll to position [335, 0]
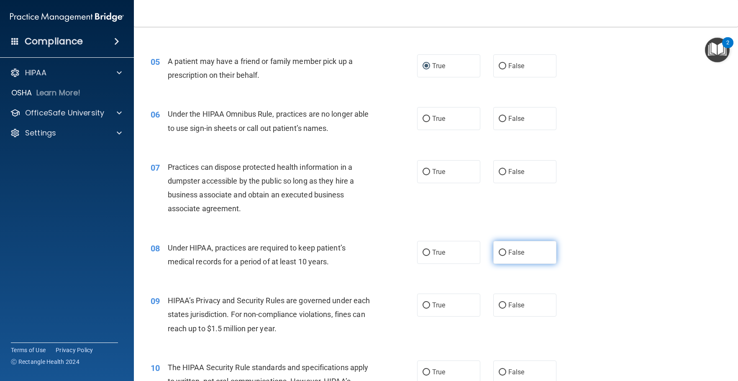
click at [508, 253] on span "False" at bounding box center [516, 253] width 16 height 8
click at [506, 253] on input "False" at bounding box center [503, 253] width 8 height 6
radio input "true"
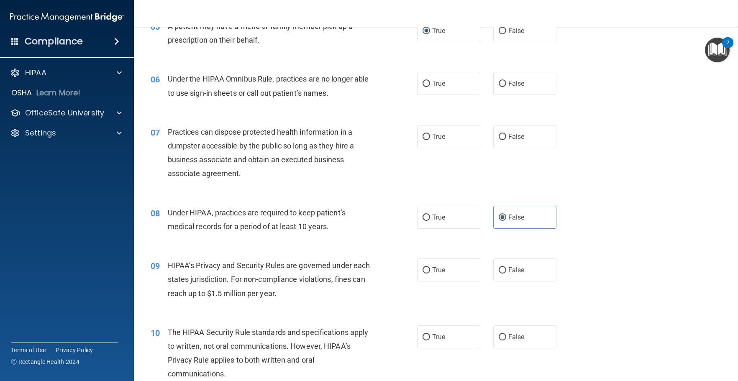
scroll to position [460, 0]
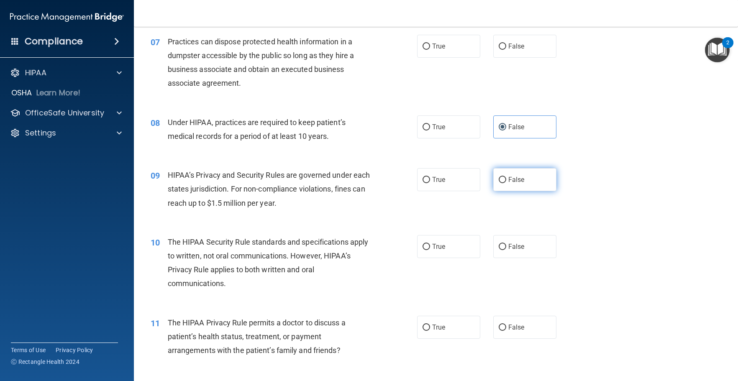
click at [499, 175] on label "False" at bounding box center [524, 179] width 63 height 23
click at [499, 177] on input "False" at bounding box center [503, 180] width 8 height 6
radio input "true"
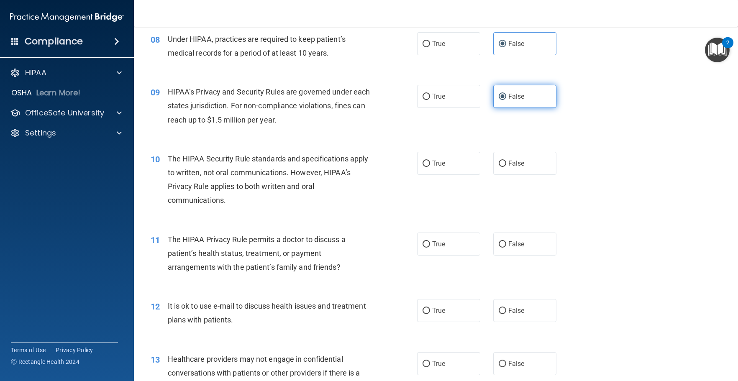
scroll to position [544, 0]
click at [449, 248] on label "True" at bounding box center [448, 243] width 63 height 23
click at [430, 247] on input "True" at bounding box center [427, 244] width 8 height 6
radio input "true"
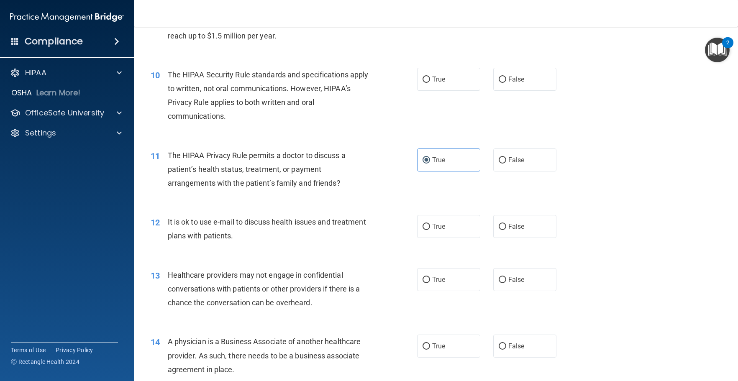
scroll to position [669, 0]
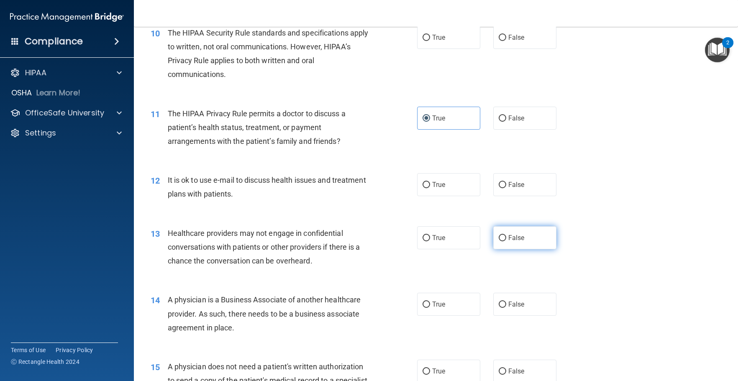
click at [499, 240] on input "False" at bounding box center [503, 238] width 8 height 6
radio input "true"
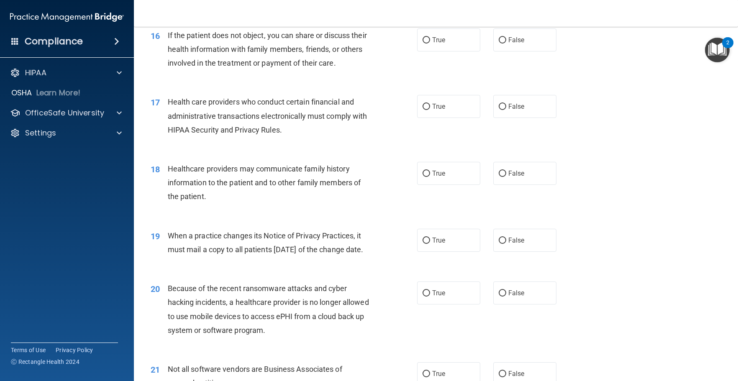
scroll to position [1088, 0]
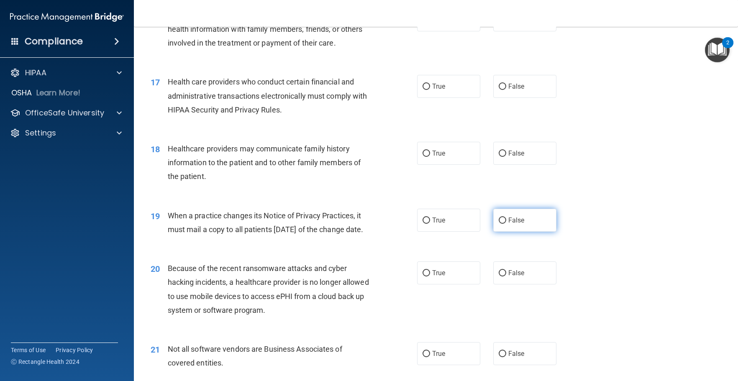
click at [499, 224] on input "False" at bounding box center [503, 221] width 8 height 6
radio input "true"
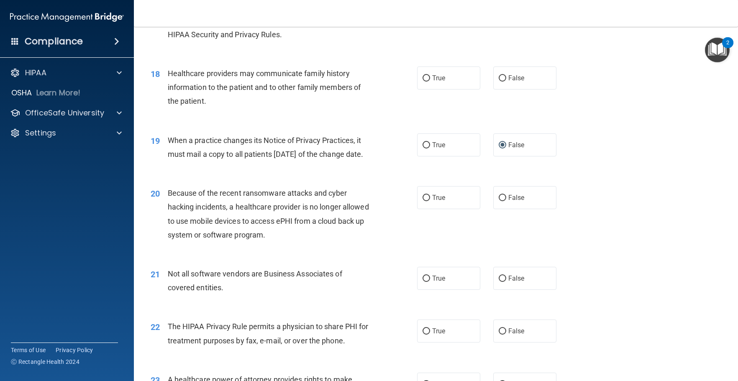
scroll to position [1172, 0]
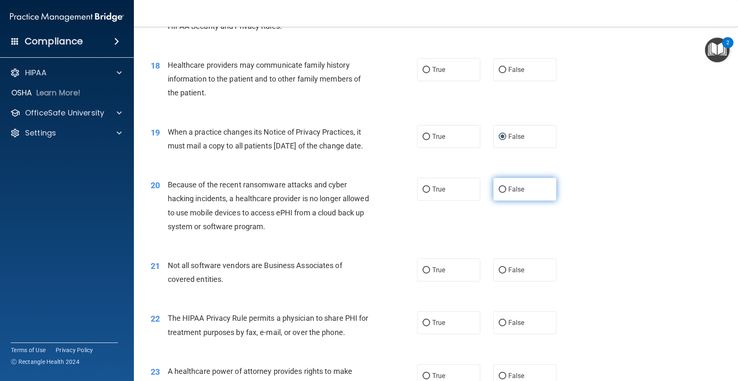
click at [508, 193] on span "False" at bounding box center [516, 189] width 16 height 8
click at [505, 193] on input "False" at bounding box center [503, 190] width 8 height 6
radio input "true"
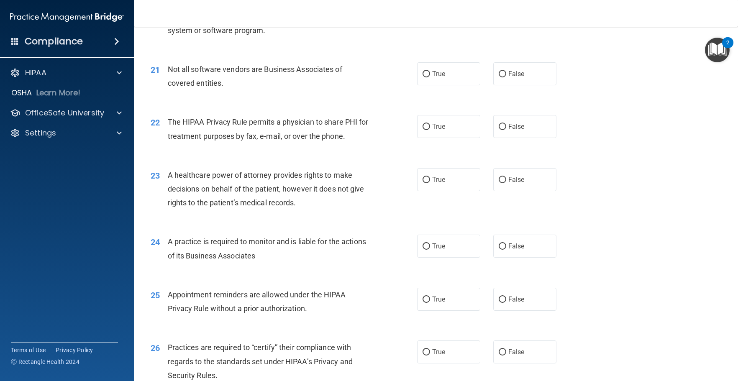
scroll to position [1381, 0]
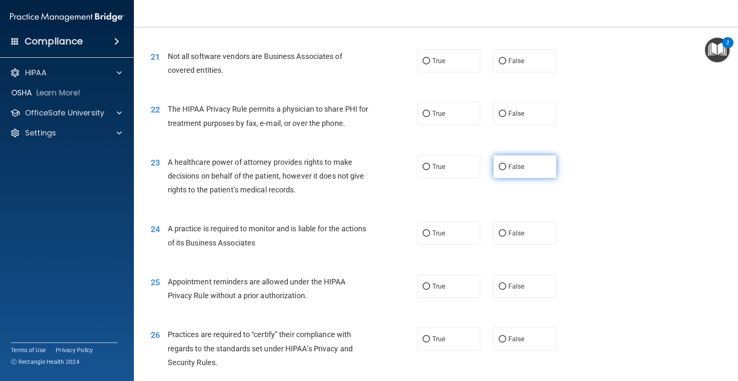
click at [529, 178] on label "False" at bounding box center [524, 166] width 63 height 23
click at [506, 170] on input "False" at bounding box center [503, 167] width 8 height 6
radio input "true"
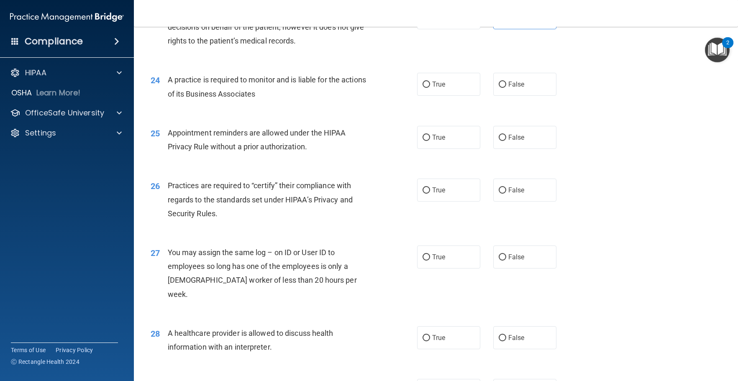
scroll to position [1510, 0]
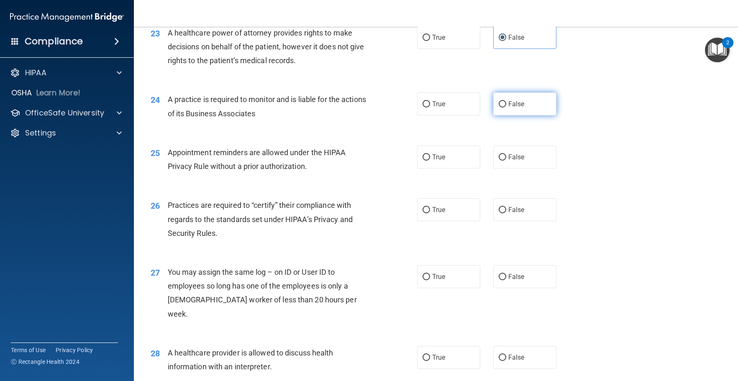
click at [499, 108] on input "False" at bounding box center [503, 104] width 8 height 6
radio input "true"
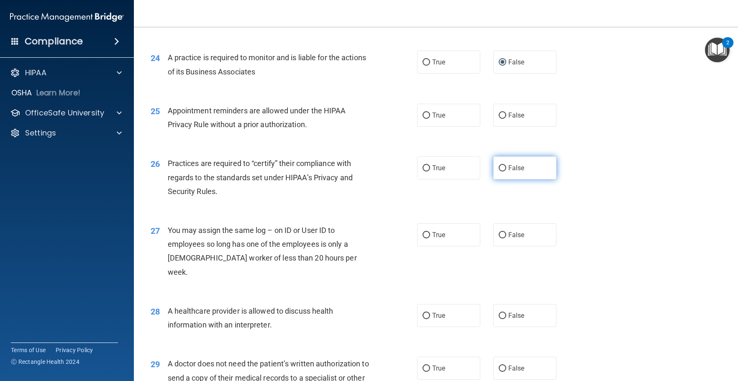
click at [504, 180] on label "False" at bounding box center [524, 167] width 63 height 23
click at [504, 172] on input "False" at bounding box center [503, 168] width 8 height 6
radio input "true"
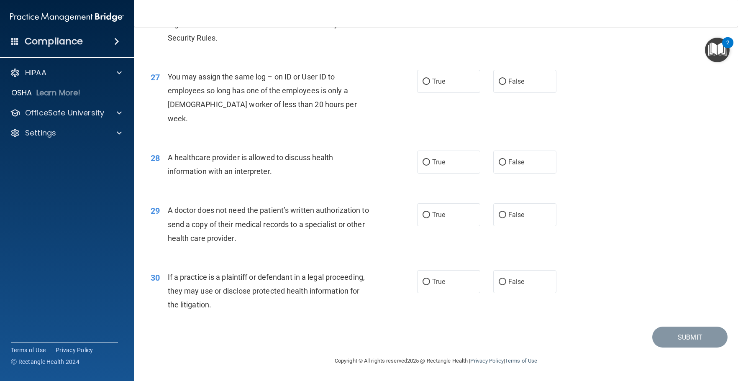
scroll to position [1719, 0]
click at [446, 282] on label "True" at bounding box center [448, 281] width 63 height 23
click at [430, 282] on input "True" at bounding box center [427, 282] width 8 height 6
radio input "true"
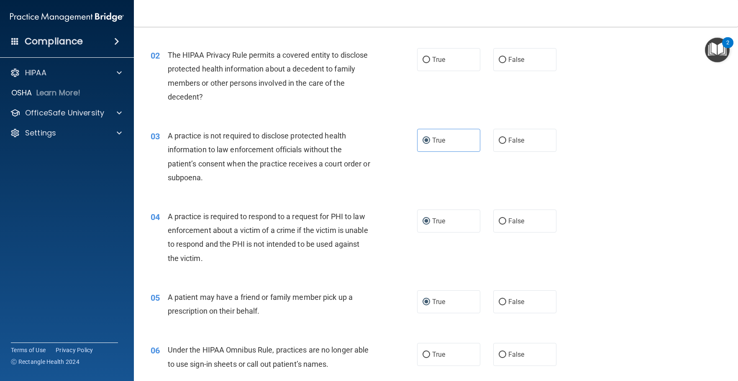
scroll to position [0, 0]
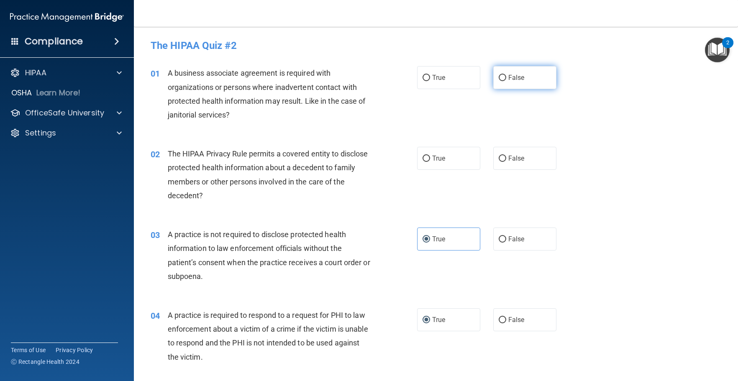
click at [542, 77] on label "False" at bounding box center [524, 77] width 63 height 23
click at [506, 77] on input "False" at bounding box center [503, 78] width 8 height 6
radio input "true"
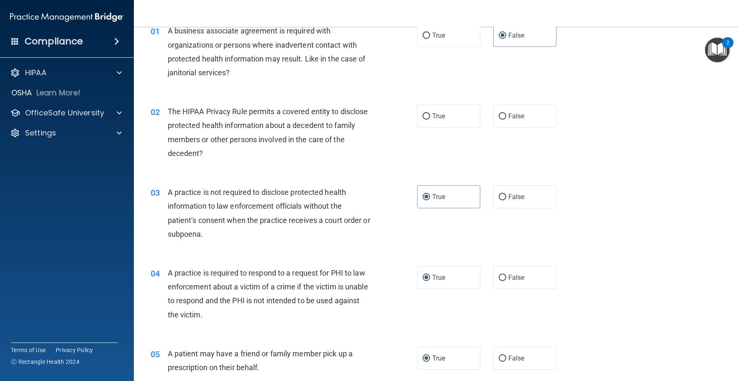
scroll to position [42, 0]
click at [515, 121] on label "False" at bounding box center [524, 116] width 63 height 23
click at [506, 120] on input "False" at bounding box center [503, 117] width 8 height 6
radio input "true"
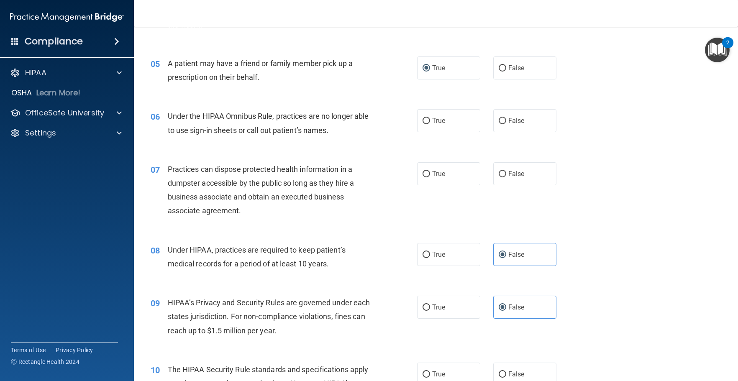
scroll to position [335, 0]
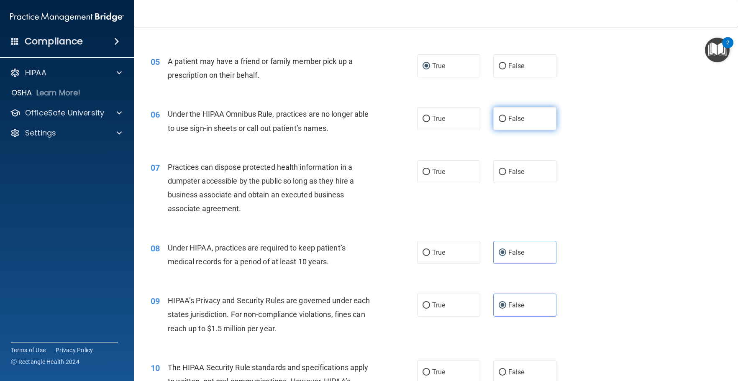
click at [515, 115] on span "False" at bounding box center [516, 119] width 16 height 8
click at [506, 116] on input "False" at bounding box center [503, 119] width 8 height 6
radio input "true"
click at [508, 175] on span "False" at bounding box center [516, 172] width 16 height 8
click at [506, 175] on input "False" at bounding box center [503, 172] width 8 height 6
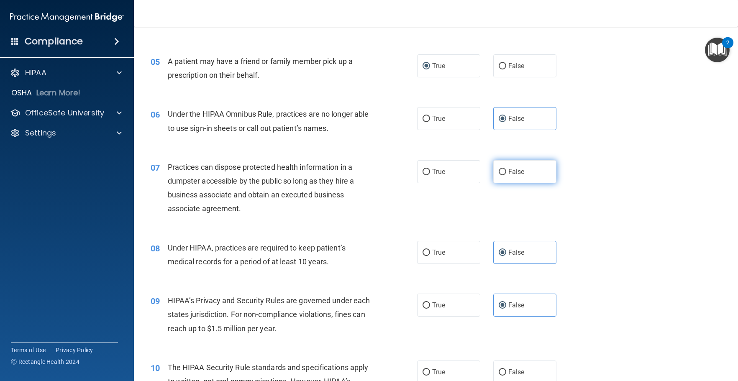
radio input "true"
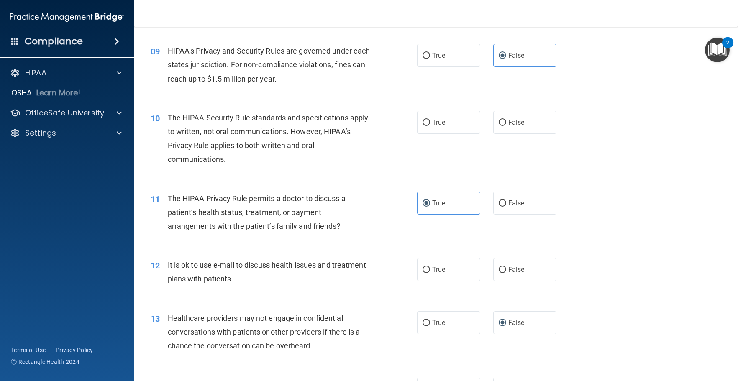
scroll to position [586, 0]
click at [429, 120] on label "True" at bounding box center [448, 121] width 63 height 23
click at [429, 120] on input "True" at bounding box center [427, 121] width 8 height 6
radio input "true"
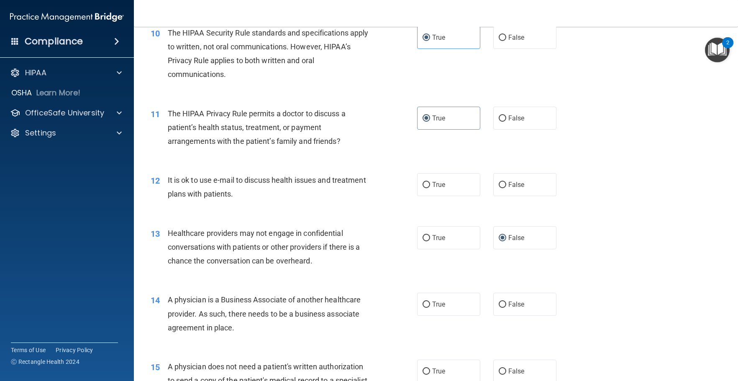
scroll to position [711, 0]
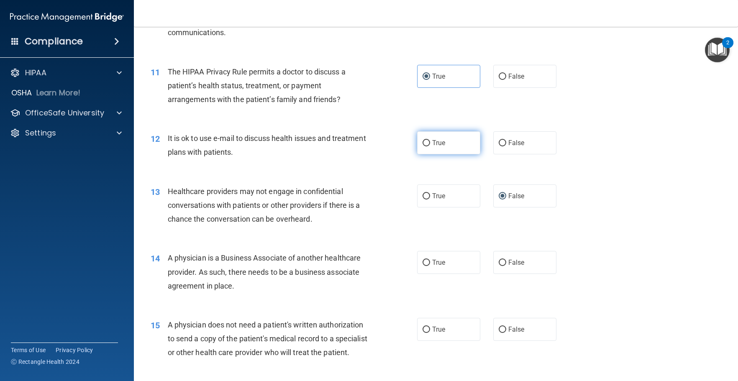
click at [445, 144] on label "True" at bounding box center [448, 142] width 63 height 23
click at [430, 144] on input "True" at bounding box center [427, 143] width 8 height 6
radio input "true"
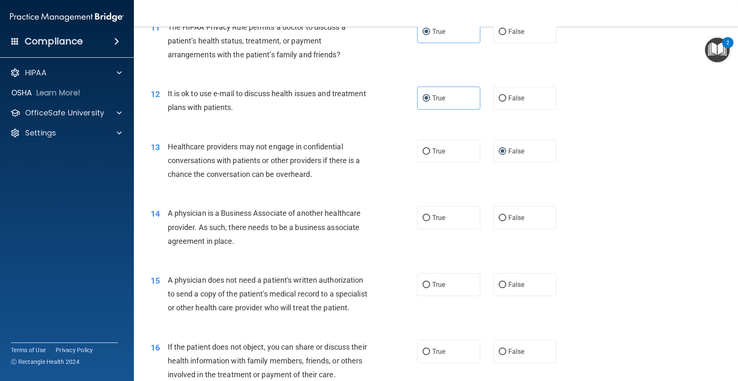
scroll to position [795, 0]
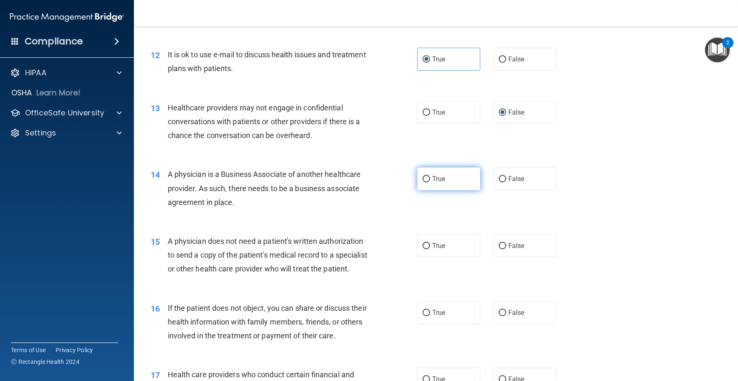
click at [441, 181] on span "True" at bounding box center [438, 179] width 13 height 8
click at [430, 181] on input "True" at bounding box center [427, 179] width 8 height 6
radio input "true"
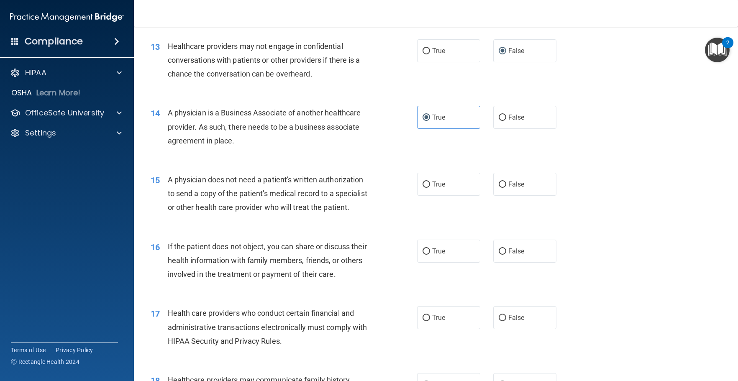
scroll to position [879, 0]
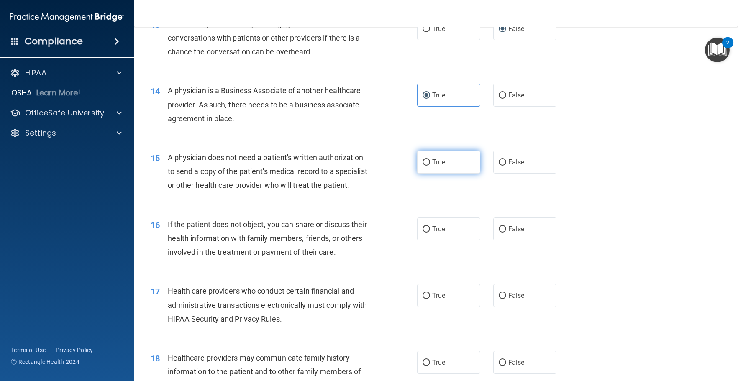
click at [444, 160] on label "True" at bounding box center [448, 162] width 63 height 23
click at [430, 160] on input "True" at bounding box center [427, 162] width 8 height 6
radio input "true"
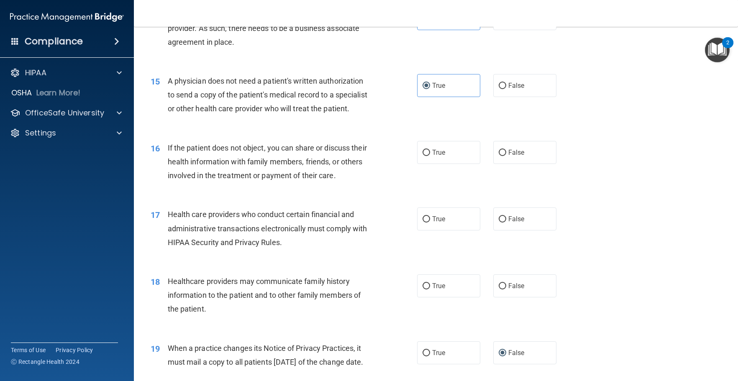
scroll to position [962, 0]
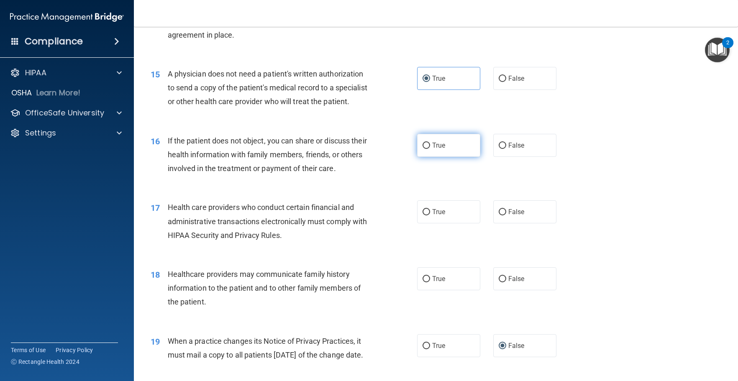
click at [433, 149] on span "True" at bounding box center [438, 145] width 13 height 8
click at [430, 149] on input "True" at bounding box center [427, 146] width 8 height 6
radio input "true"
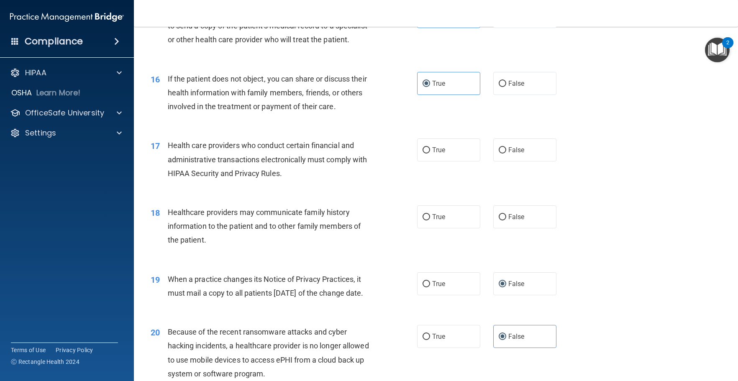
scroll to position [1046, 0]
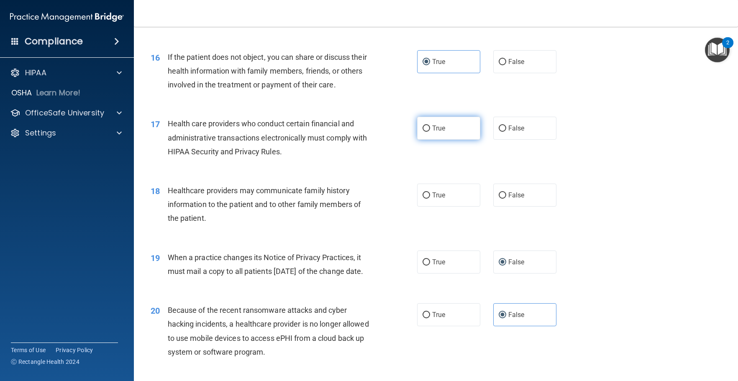
click at [443, 140] on label "True" at bounding box center [448, 128] width 63 height 23
click at [430, 132] on input "True" at bounding box center [427, 129] width 8 height 6
radio input "true"
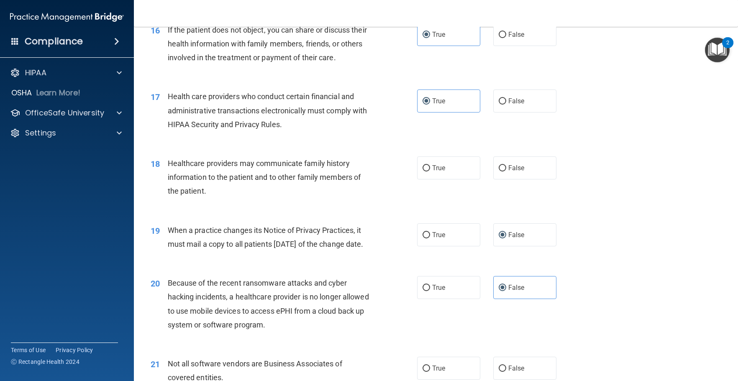
scroll to position [1088, 0]
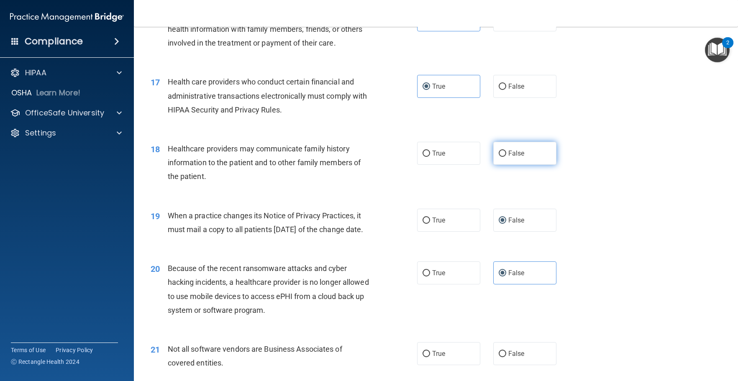
click at [540, 165] on label "False" at bounding box center [524, 153] width 63 height 23
click at [506, 157] on input "False" at bounding box center [503, 154] width 8 height 6
radio input "true"
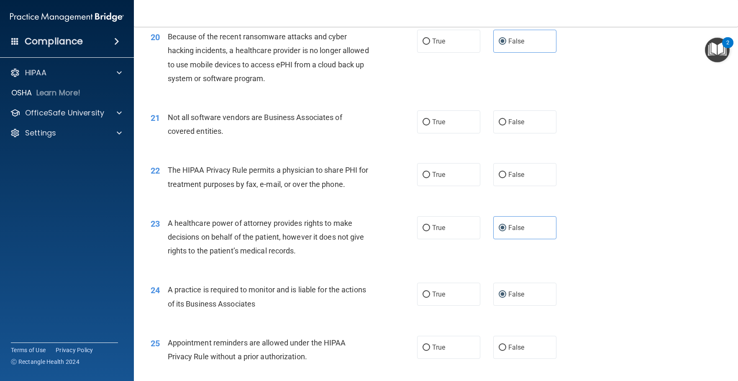
scroll to position [1339, 0]
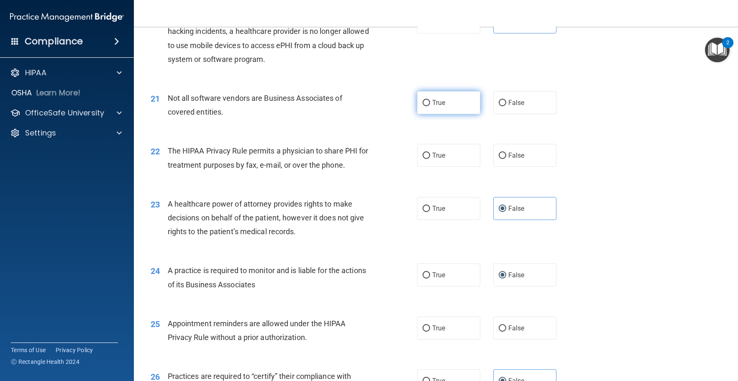
click at [441, 107] on span "True" at bounding box center [438, 103] width 13 height 8
click at [430, 106] on input "True" at bounding box center [427, 103] width 8 height 6
radio input "true"
click at [454, 167] on label "True" at bounding box center [448, 155] width 63 height 23
click at [430, 159] on input "True" at bounding box center [427, 156] width 8 height 6
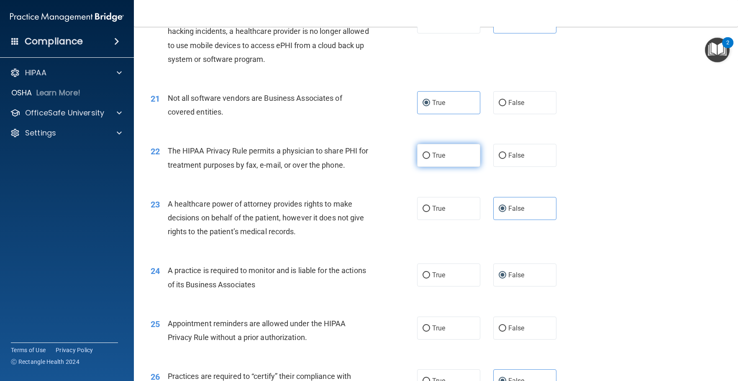
radio input "true"
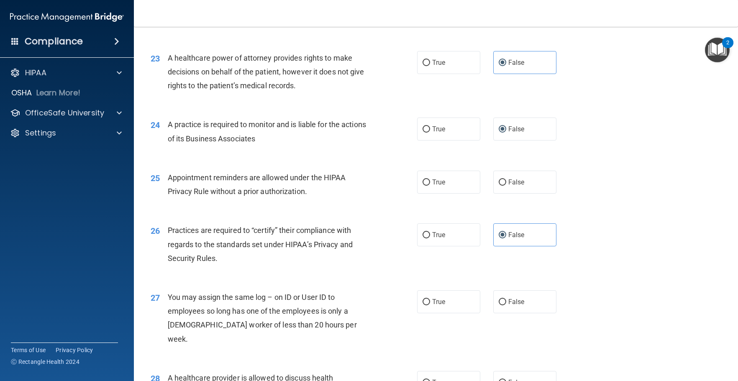
scroll to position [1548, 0]
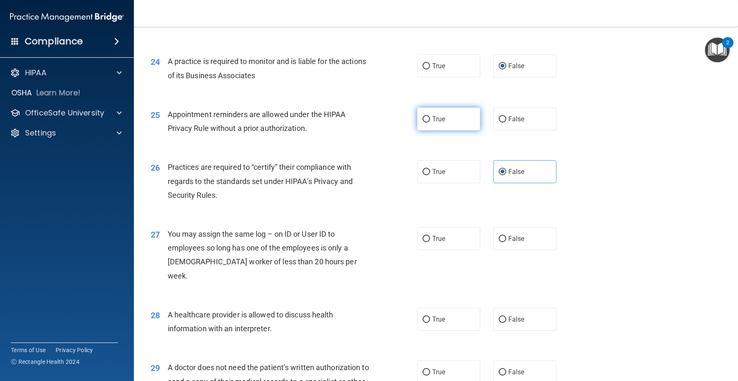
click at [431, 131] on label "True" at bounding box center [448, 119] width 63 height 23
click at [430, 123] on input "True" at bounding box center [427, 119] width 8 height 6
radio input "true"
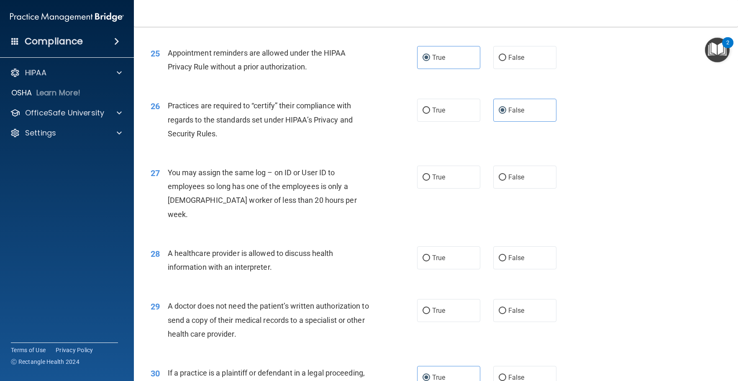
scroll to position [1632, 0]
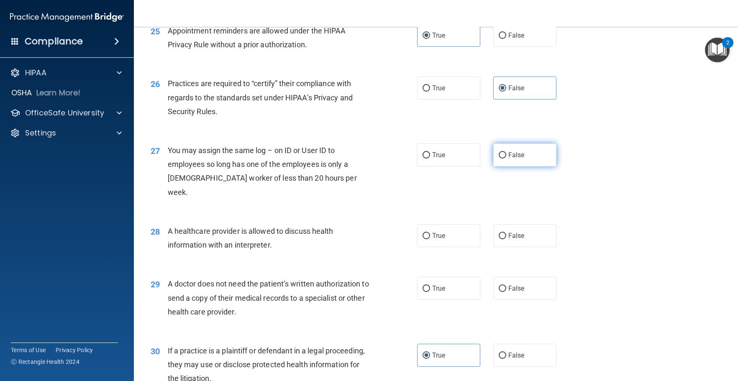
click at [518, 159] on span "False" at bounding box center [516, 155] width 16 height 8
click at [506, 159] on input "False" at bounding box center [503, 155] width 8 height 6
radio input "true"
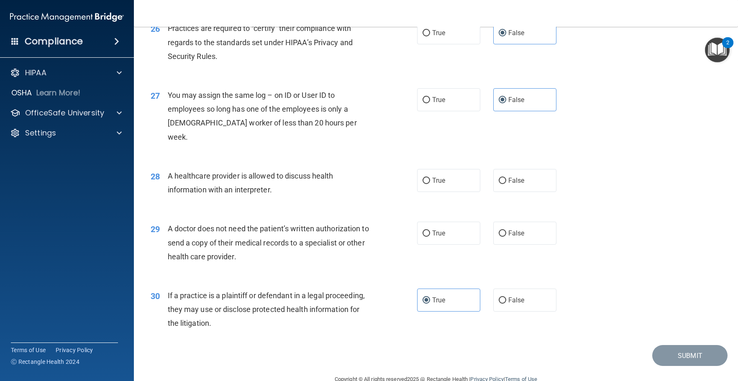
scroll to position [1716, 0]
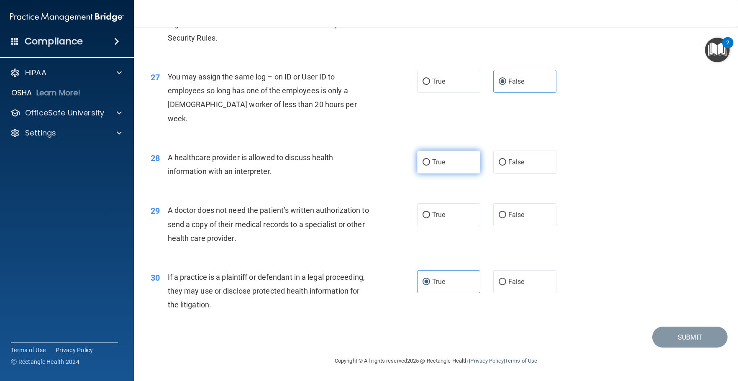
click at [439, 160] on label "True" at bounding box center [448, 162] width 63 height 23
click at [430, 160] on input "True" at bounding box center [427, 162] width 8 height 6
radio input "true"
click at [447, 226] on label "True" at bounding box center [448, 214] width 63 height 23
click at [430, 218] on input "True" at bounding box center [427, 215] width 8 height 6
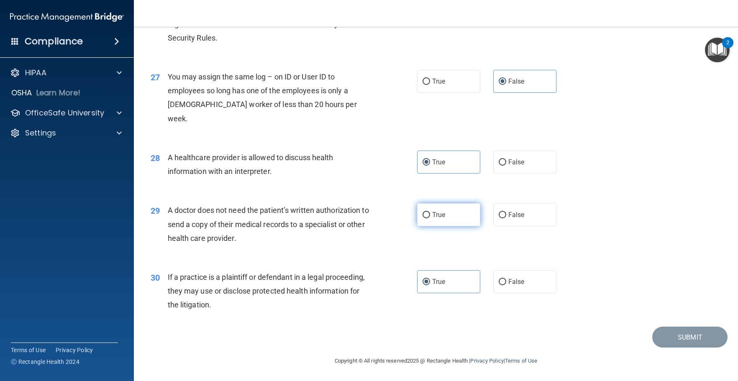
radio input "true"
click at [699, 336] on button "Submit" at bounding box center [689, 337] width 75 height 21
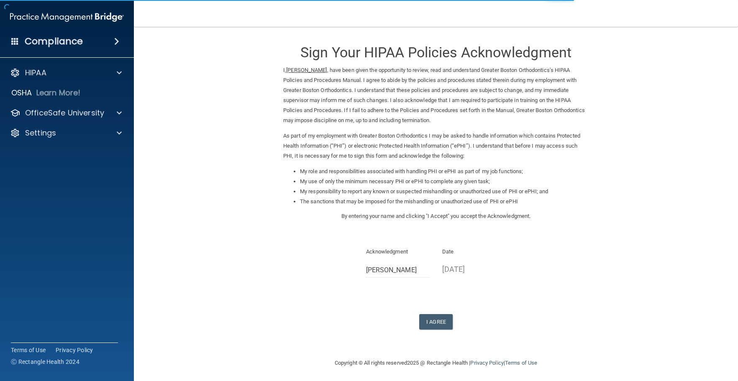
scroll to position [2, 0]
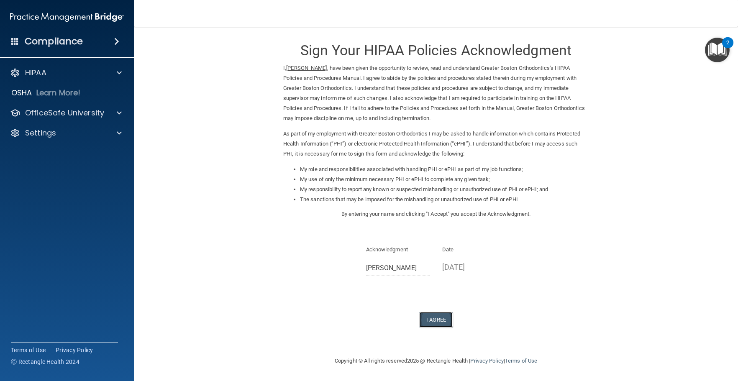
click at [432, 320] on button "I Agree" at bounding box center [435, 319] width 33 height 15
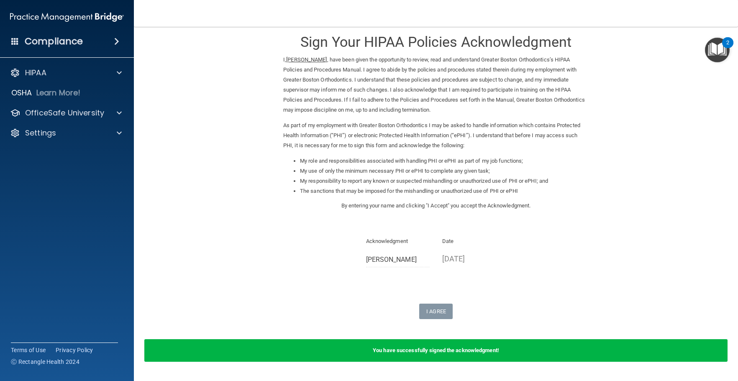
scroll to position [0, 0]
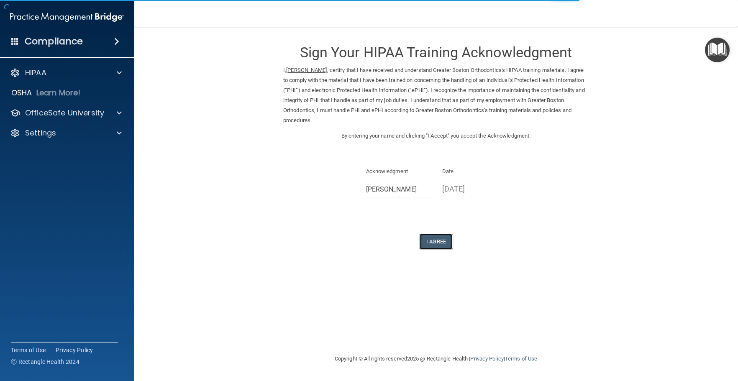
click at [434, 243] on button "I Agree" at bounding box center [435, 241] width 33 height 15
click at [438, 242] on button "I Agree" at bounding box center [435, 241] width 33 height 15
